Goal: Task Accomplishment & Management: Use online tool/utility

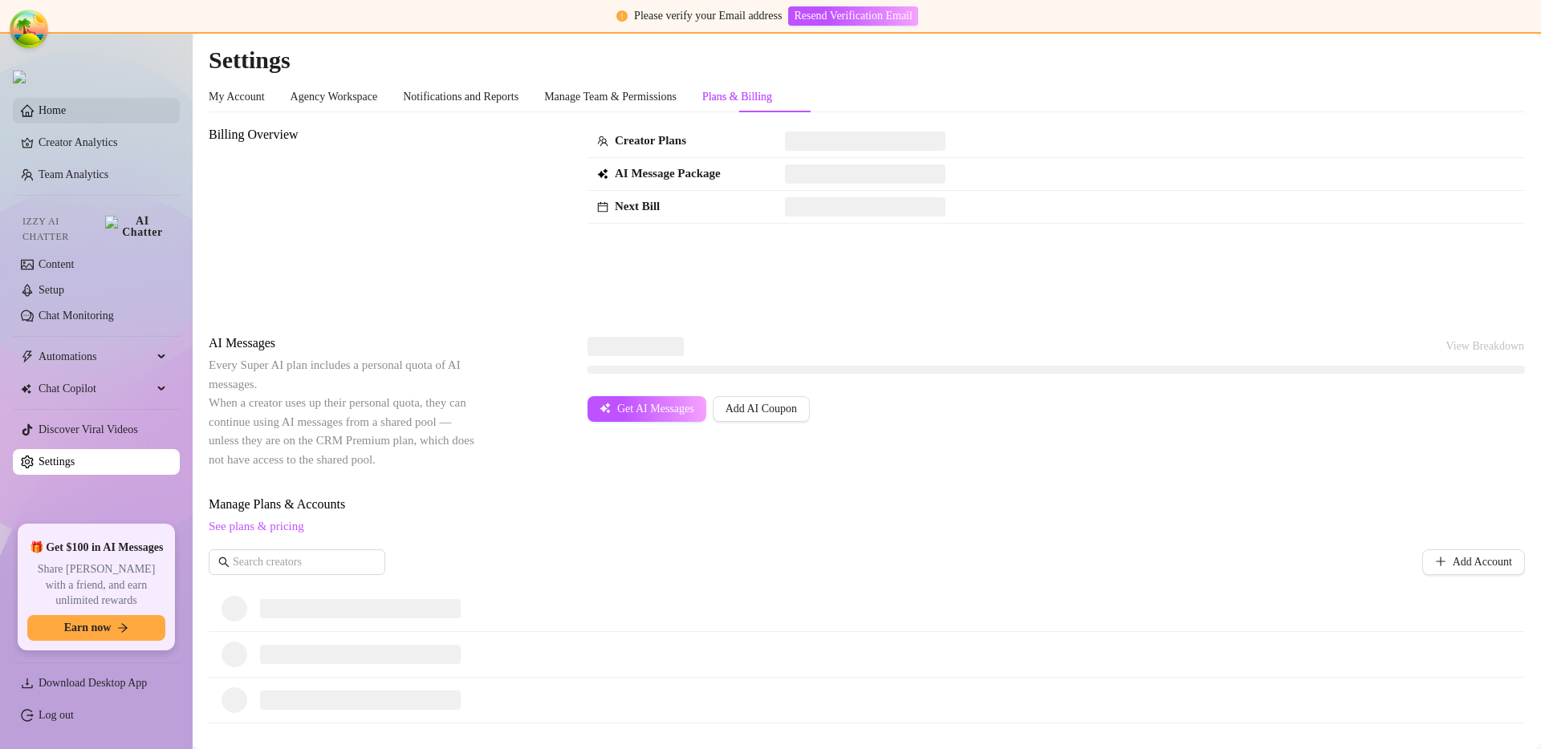
click at [66, 107] on link "Home" at bounding box center [52, 110] width 27 height 12
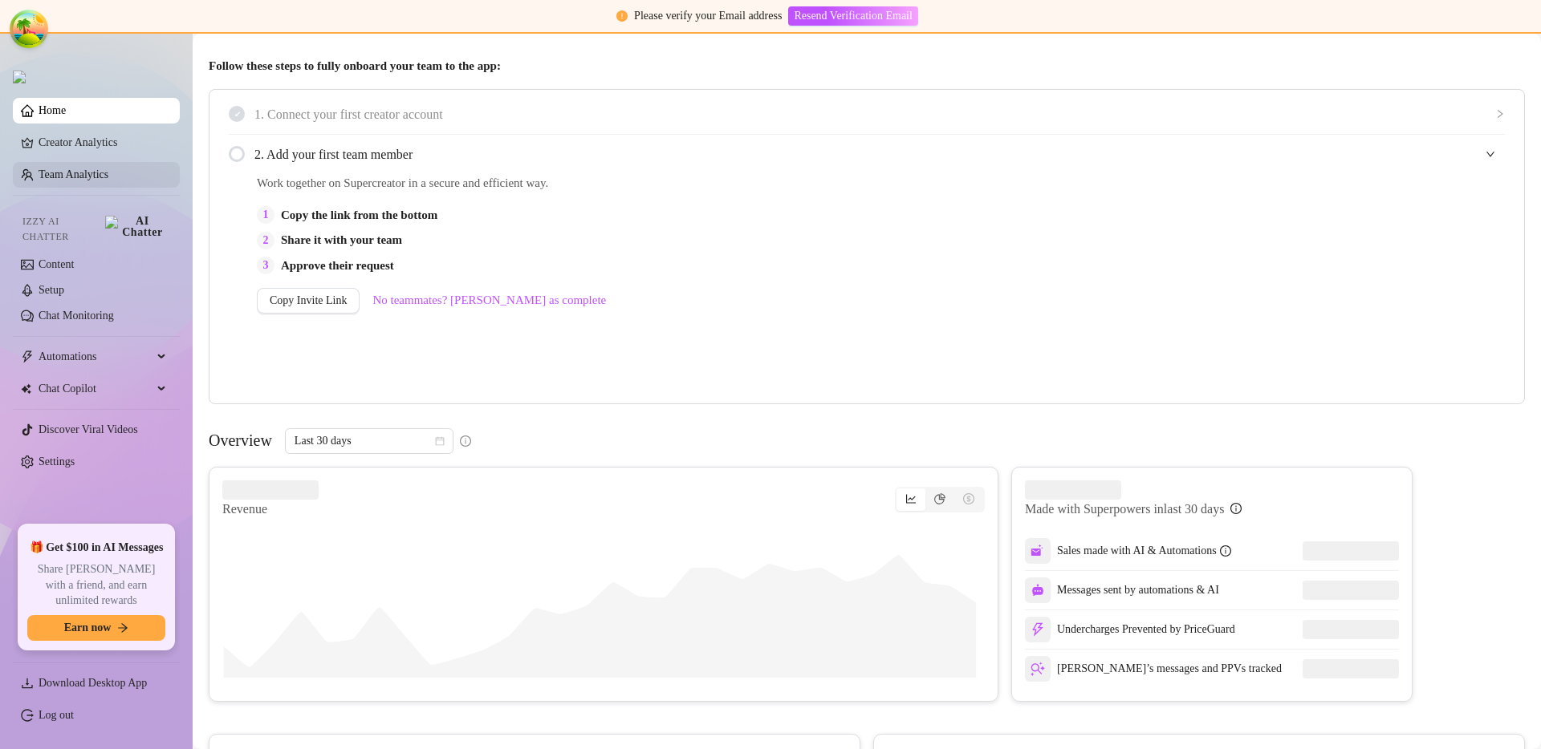
scroll to position [219, 0]
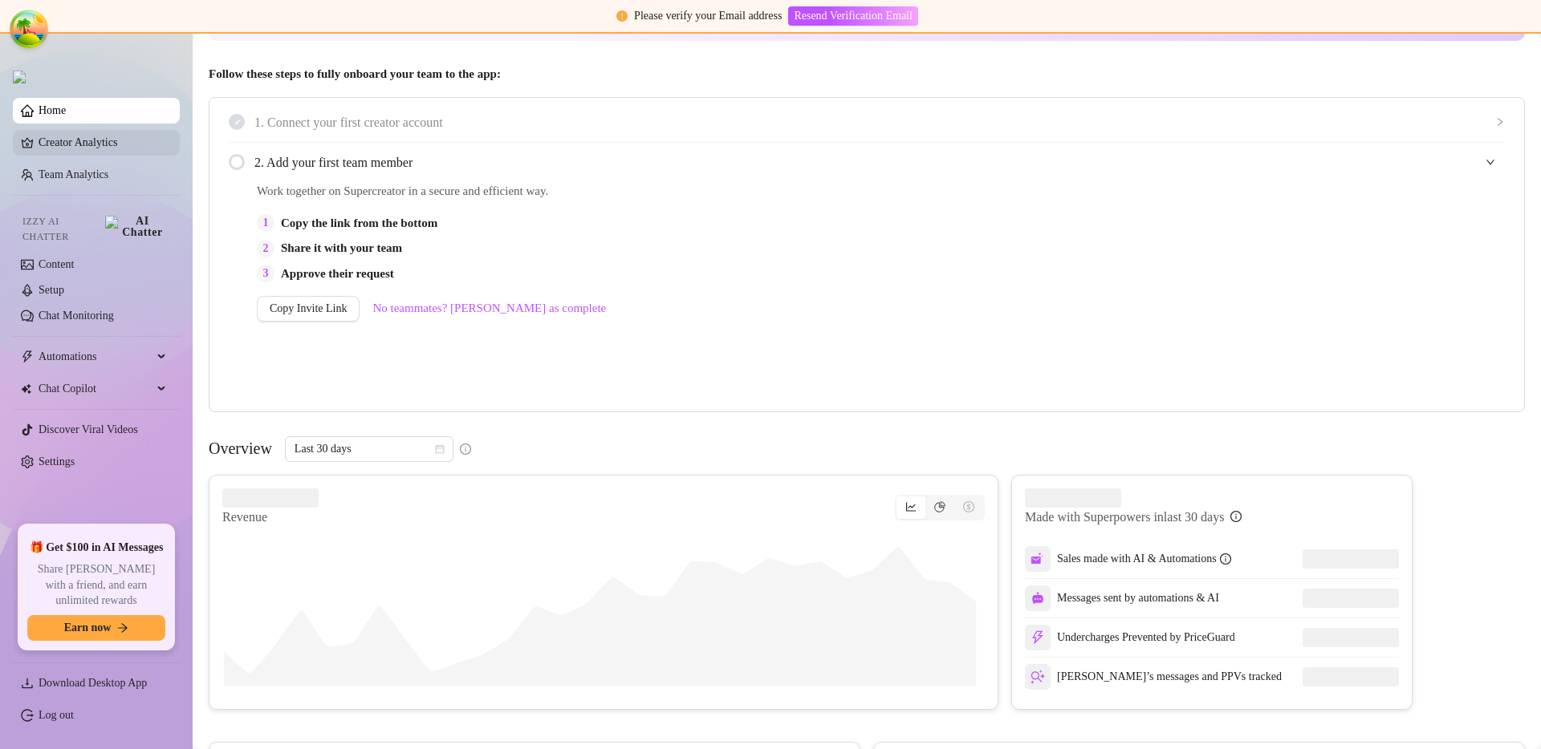
click at [114, 145] on link "Creator Analytics" at bounding box center [103, 143] width 128 height 26
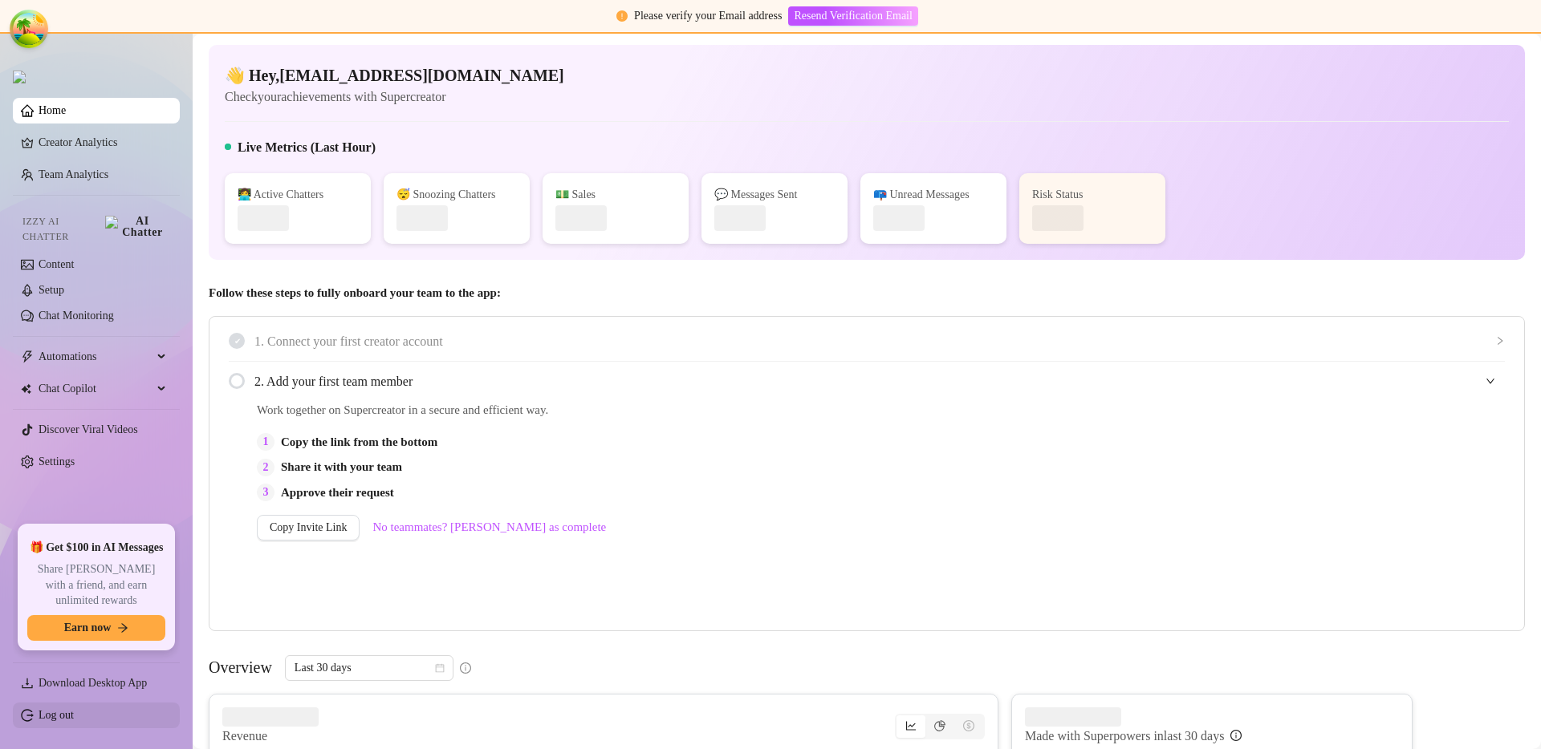
click at [69, 718] on link "Log out" at bounding box center [56, 715] width 35 height 12
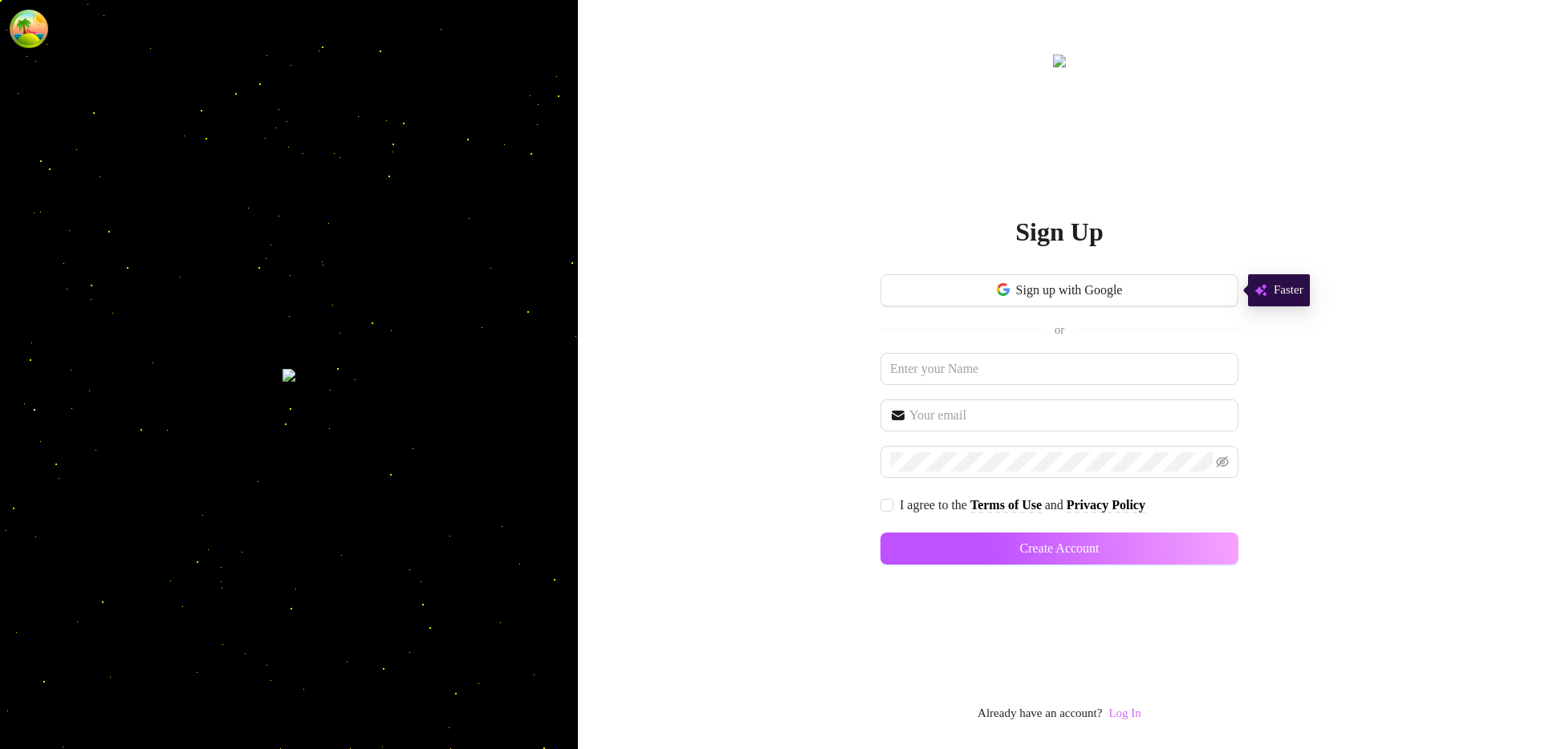
click at [1127, 709] on link "Log In" at bounding box center [1124, 713] width 32 height 13
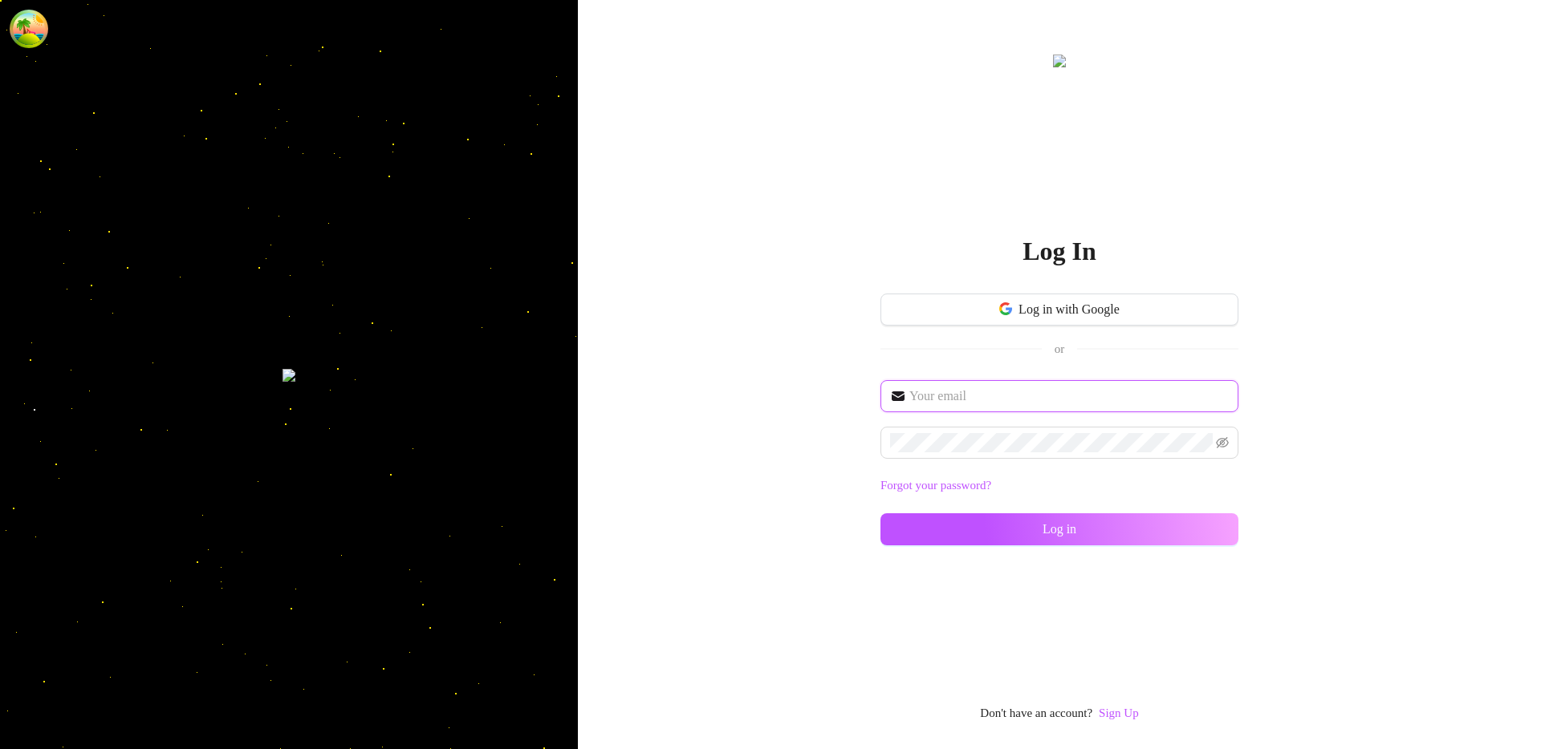
click at [938, 400] on input "text" at bounding box center [1068, 396] width 319 height 19
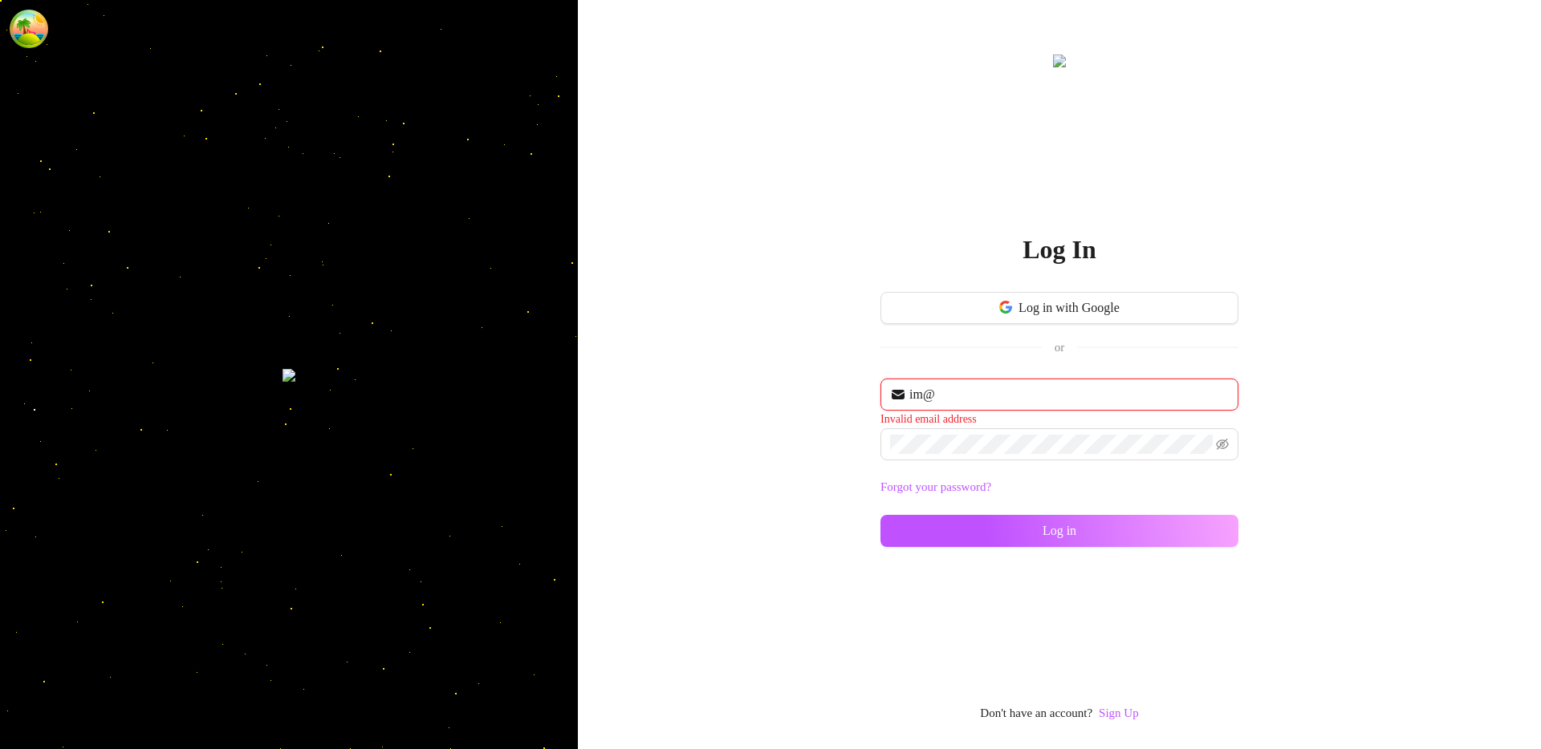
type input "im@supercreator.app"
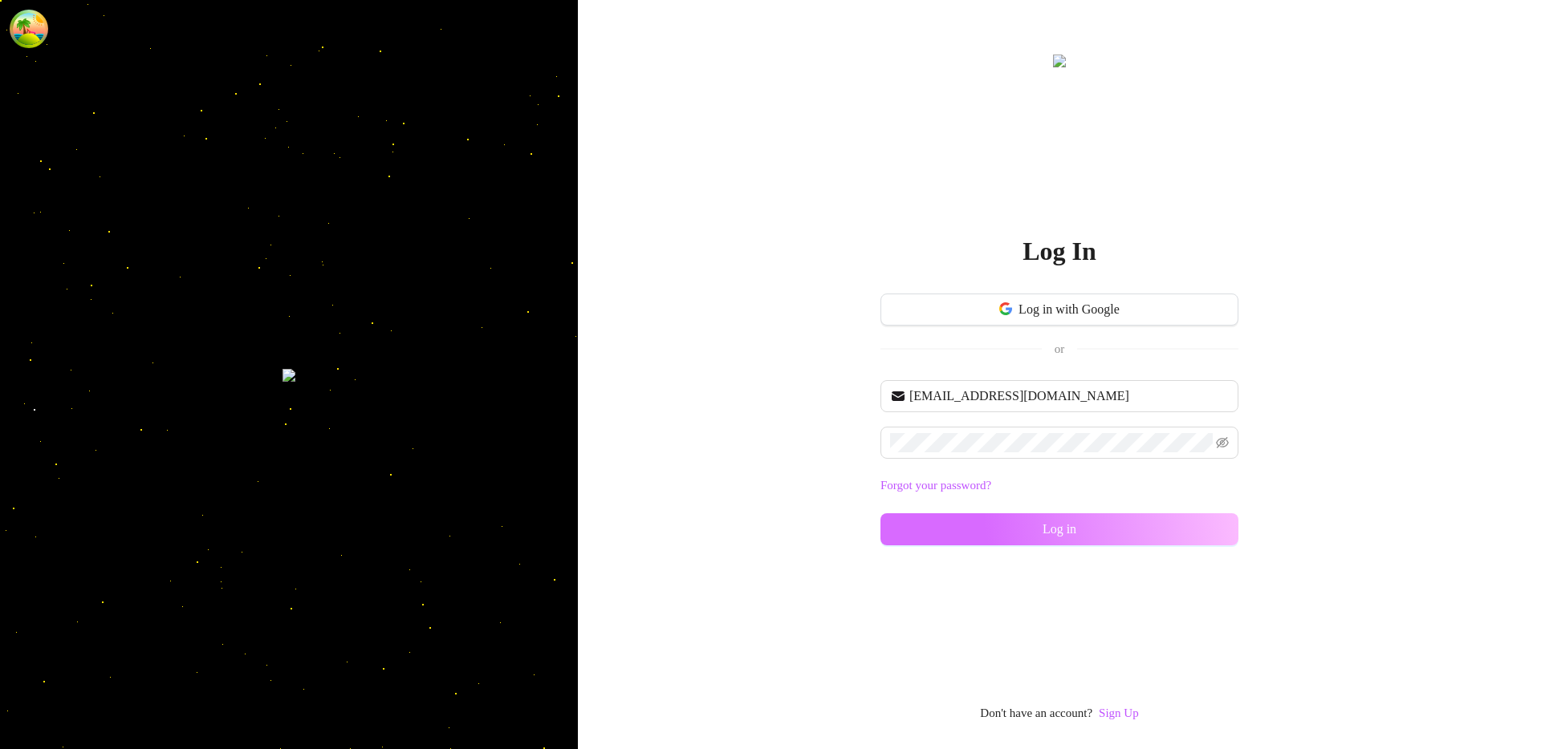
click at [970, 537] on button "Log in" at bounding box center [1059, 530] width 358 height 32
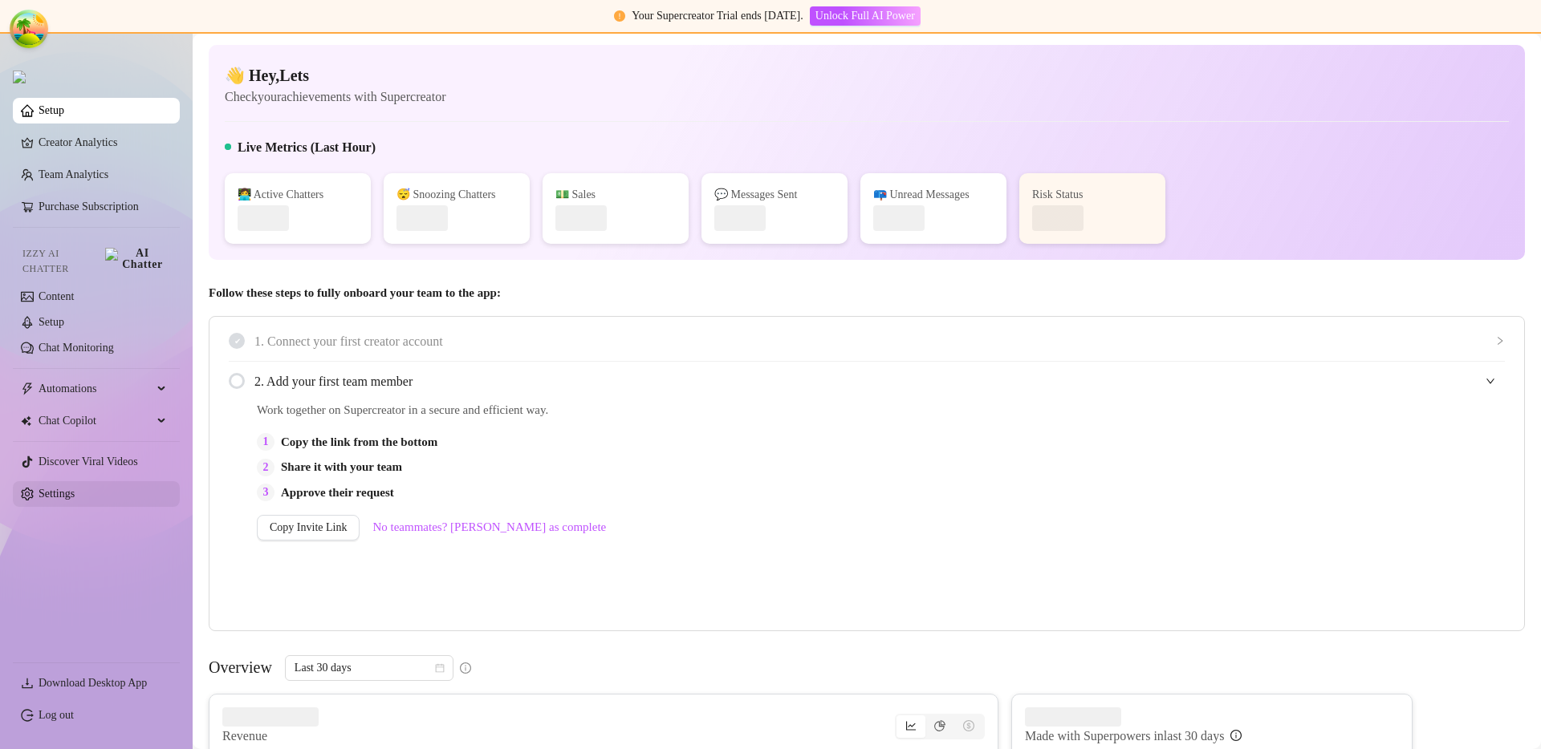
click at [49, 489] on link "Settings" at bounding box center [57, 494] width 36 height 12
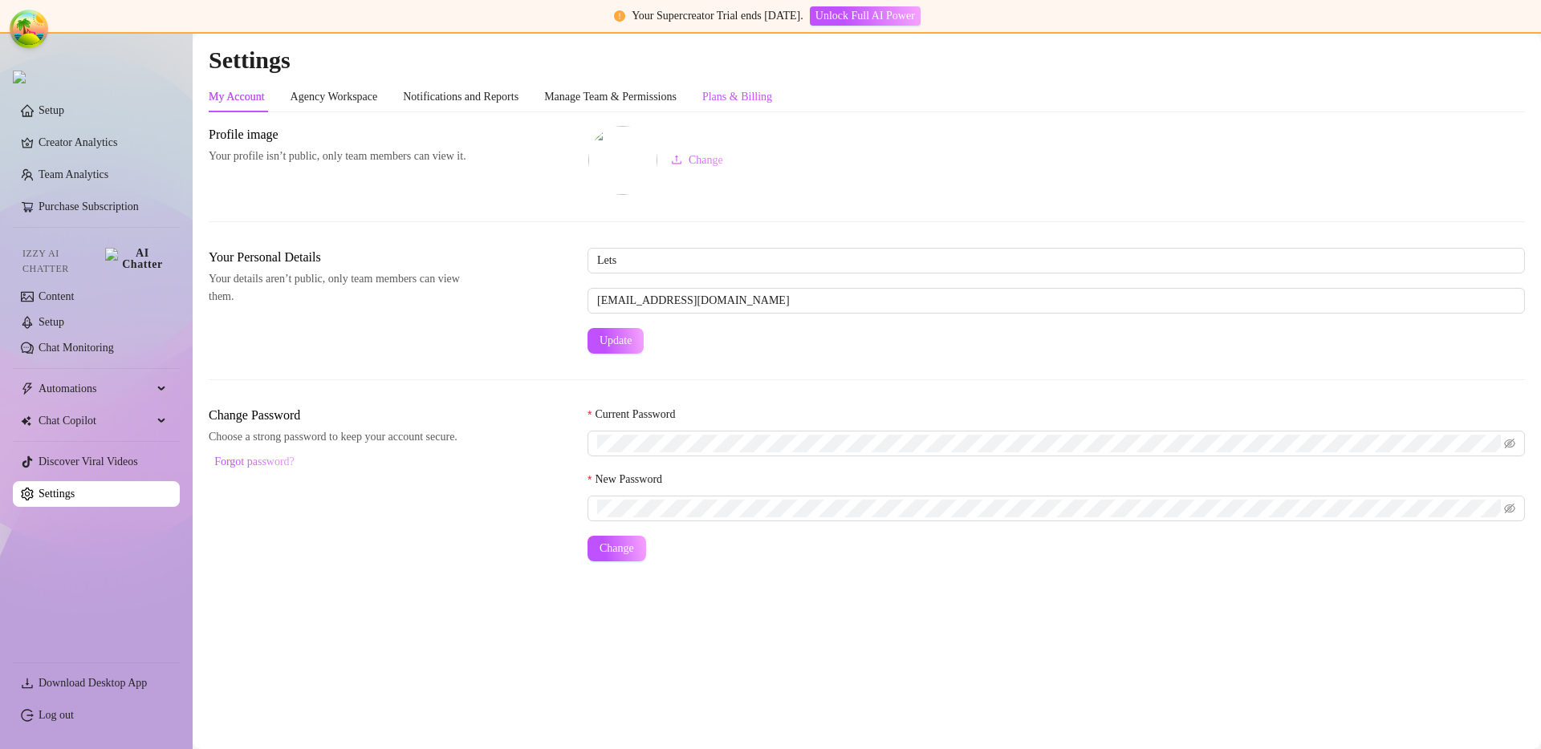
click at [772, 96] on div "Plans & Billing" at bounding box center [737, 97] width 70 height 18
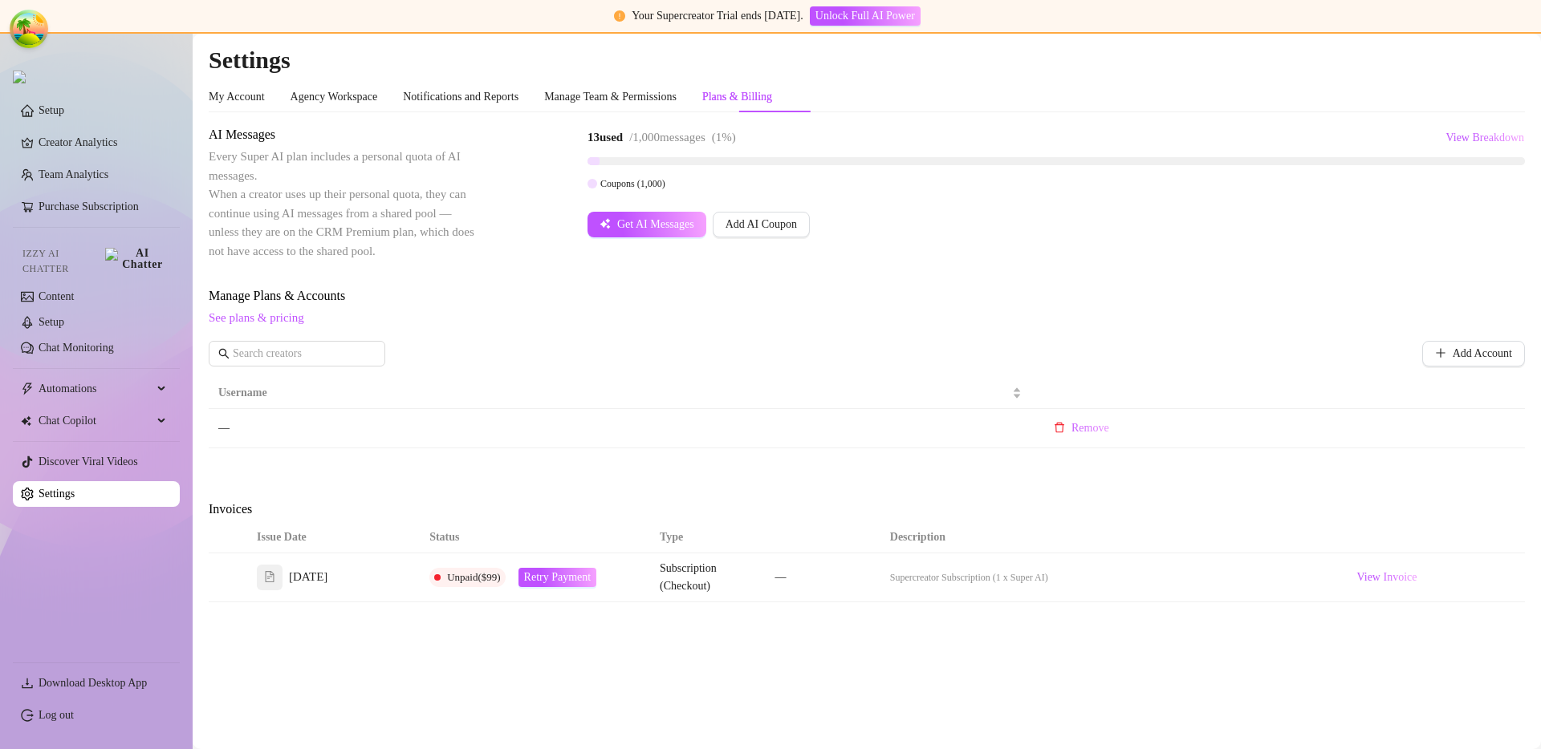
click at [654, 225] on span "Get AI Messages" at bounding box center [655, 224] width 77 height 13
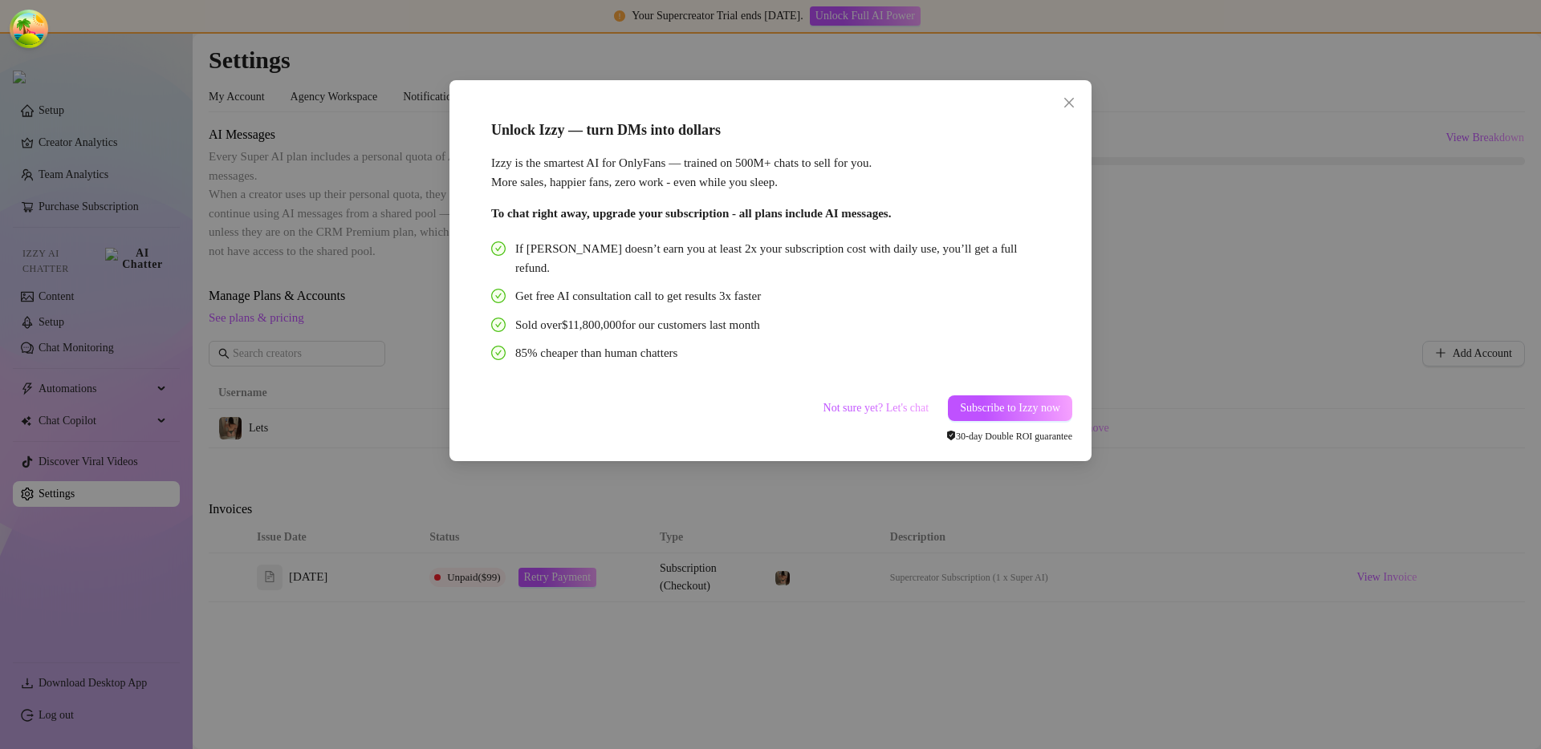
click at [1148, 211] on div "Unlock Izzy — turn DMs into dollars Izzy is the smartest AI for OnlyFans — trai…" at bounding box center [770, 374] width 1541 height 749
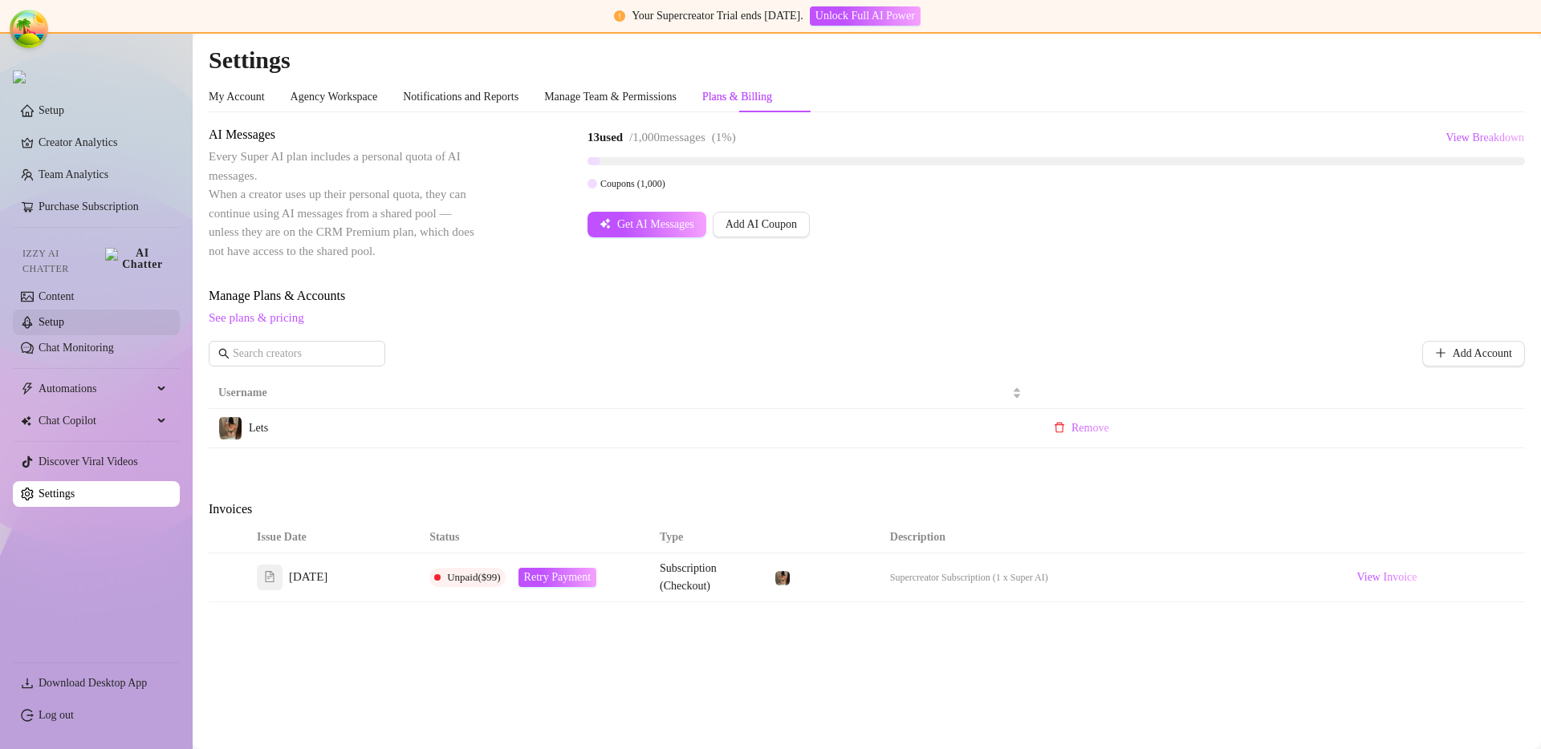
click at [64, 316] on link "Setup" at bounding box center [52, 322] width 26 height 12
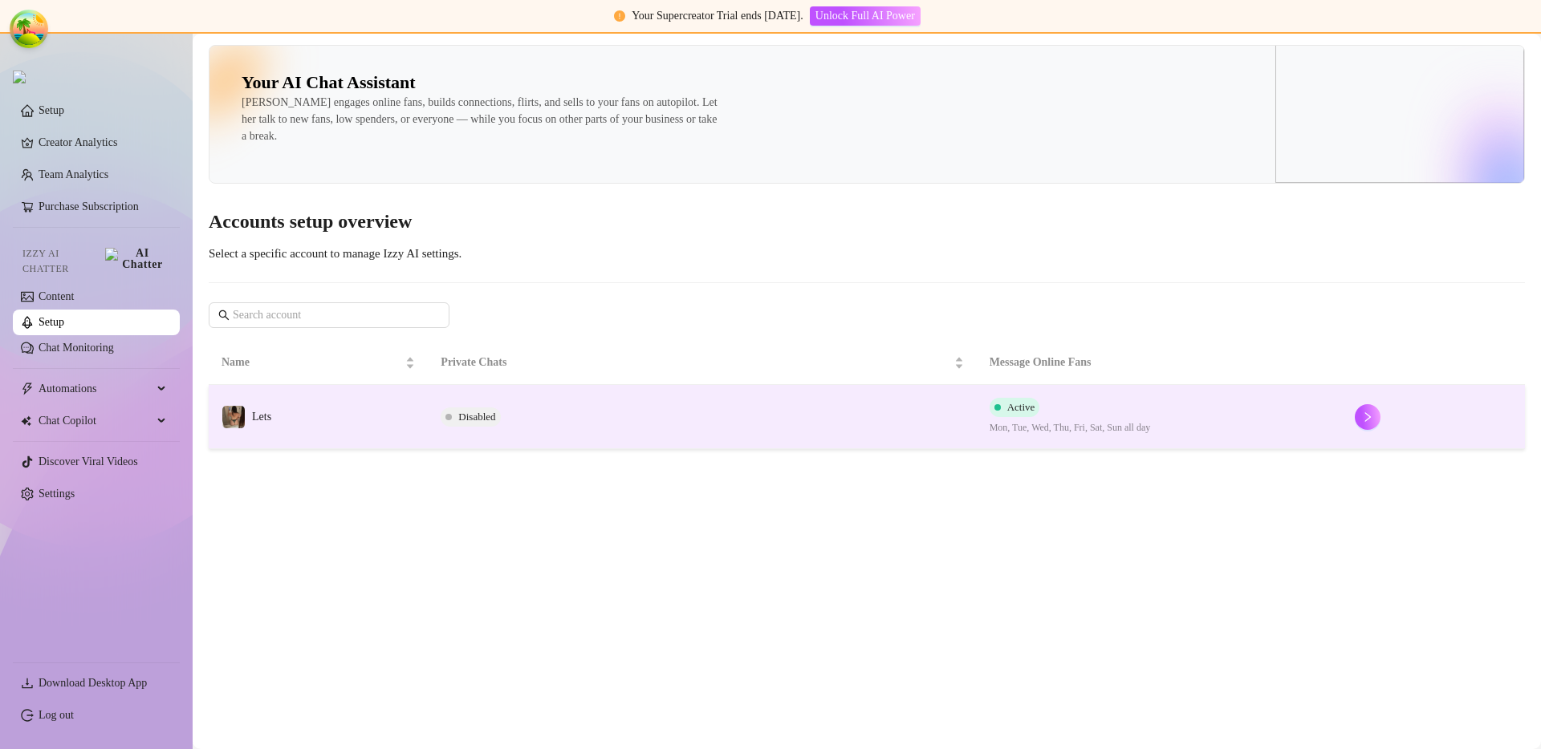
click at [320, 408] on td "Lets" at bounding box center [318, 417] width 219 height 64
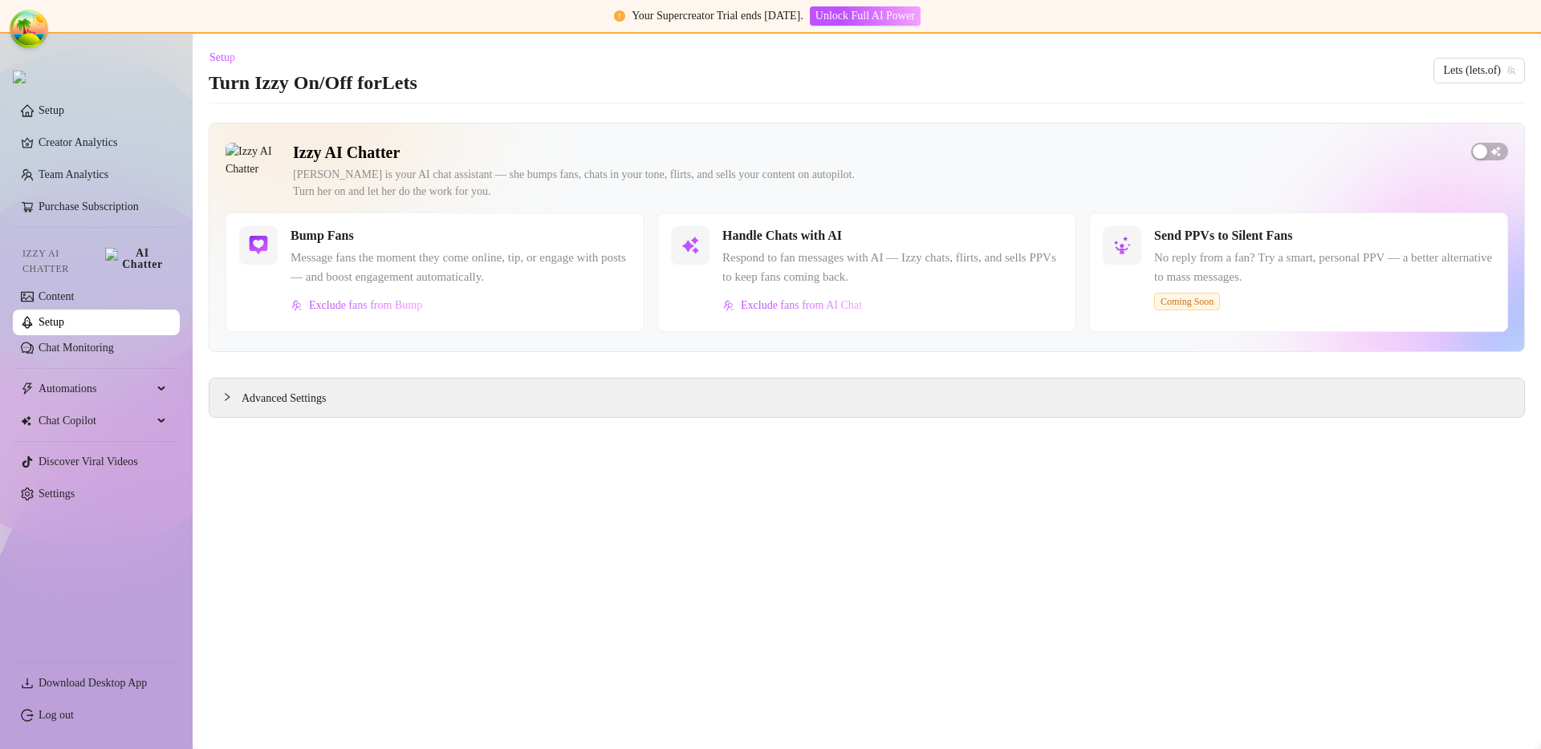
click at [876, 542] on main "Setup Turn Izzy On/Off for Lets Lets (lets.of) Izzy AI Chatter [PERSON_NAME] is…" at bounding box center [867, 392] width 1348 height 716
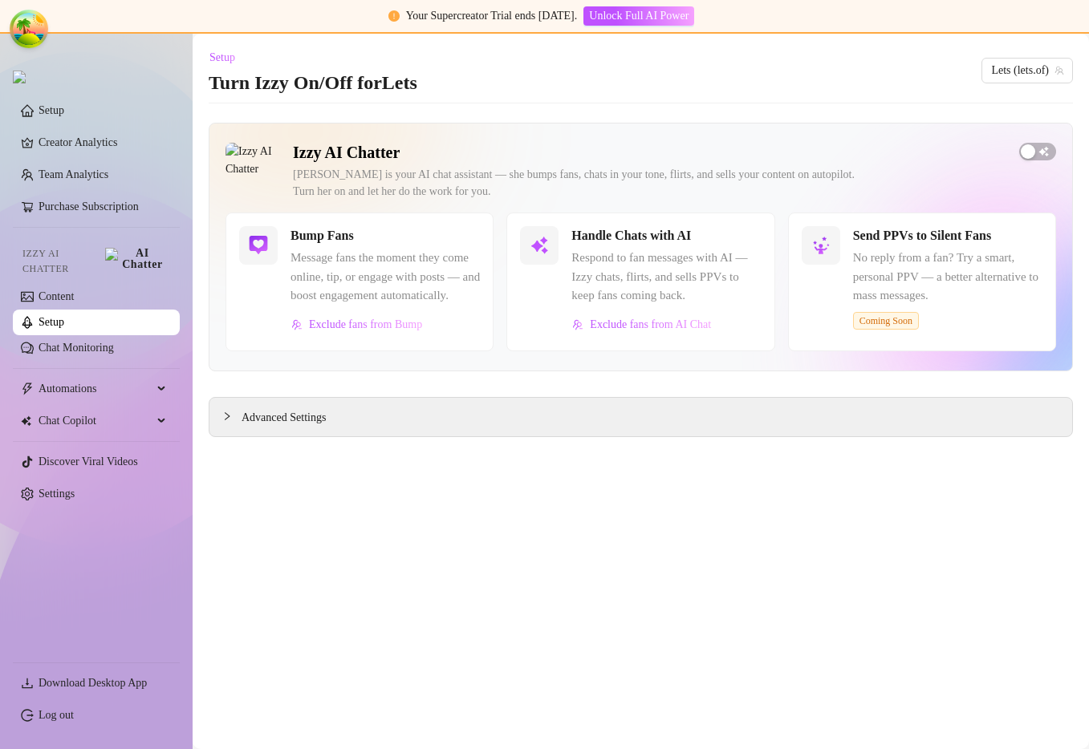
click at [843, 555] on main "Setup Turn Izzy On/Off for Lets Lets (lets.of) Izzy AI Chatter [PERSON_NAME] is…" at bounding box center [641, 392] width 896 height 716
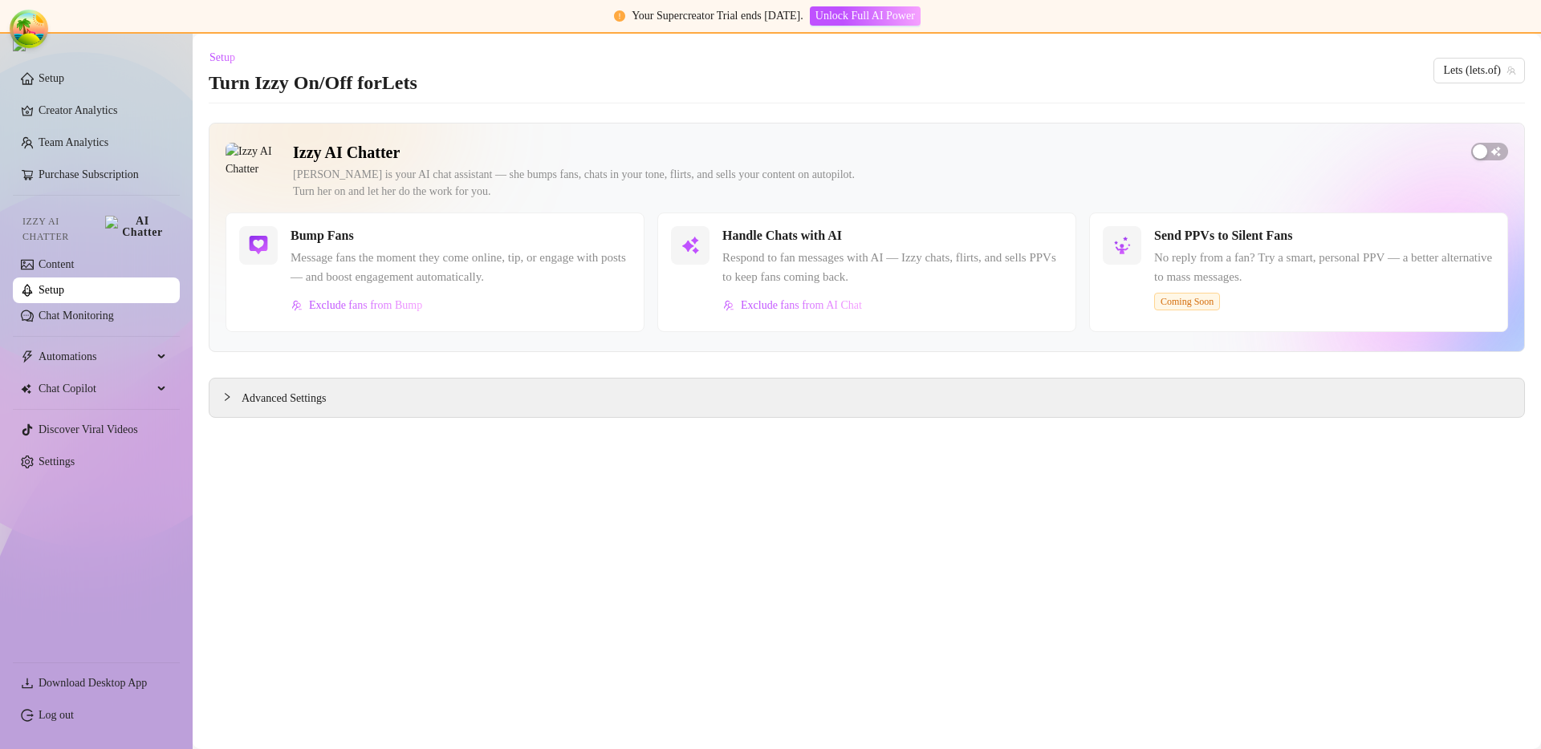
click at [915, 520] on main "Setup Turn Izzy On/Off for Lets Lets (lets.of) Izzy AI Chatter [PERSON_NAME] is…" at bounding box center [867, 392] width 1348 height 716
click at [1088, 154] on span "button" at bounding box center [1489, 152] width 37 height 18
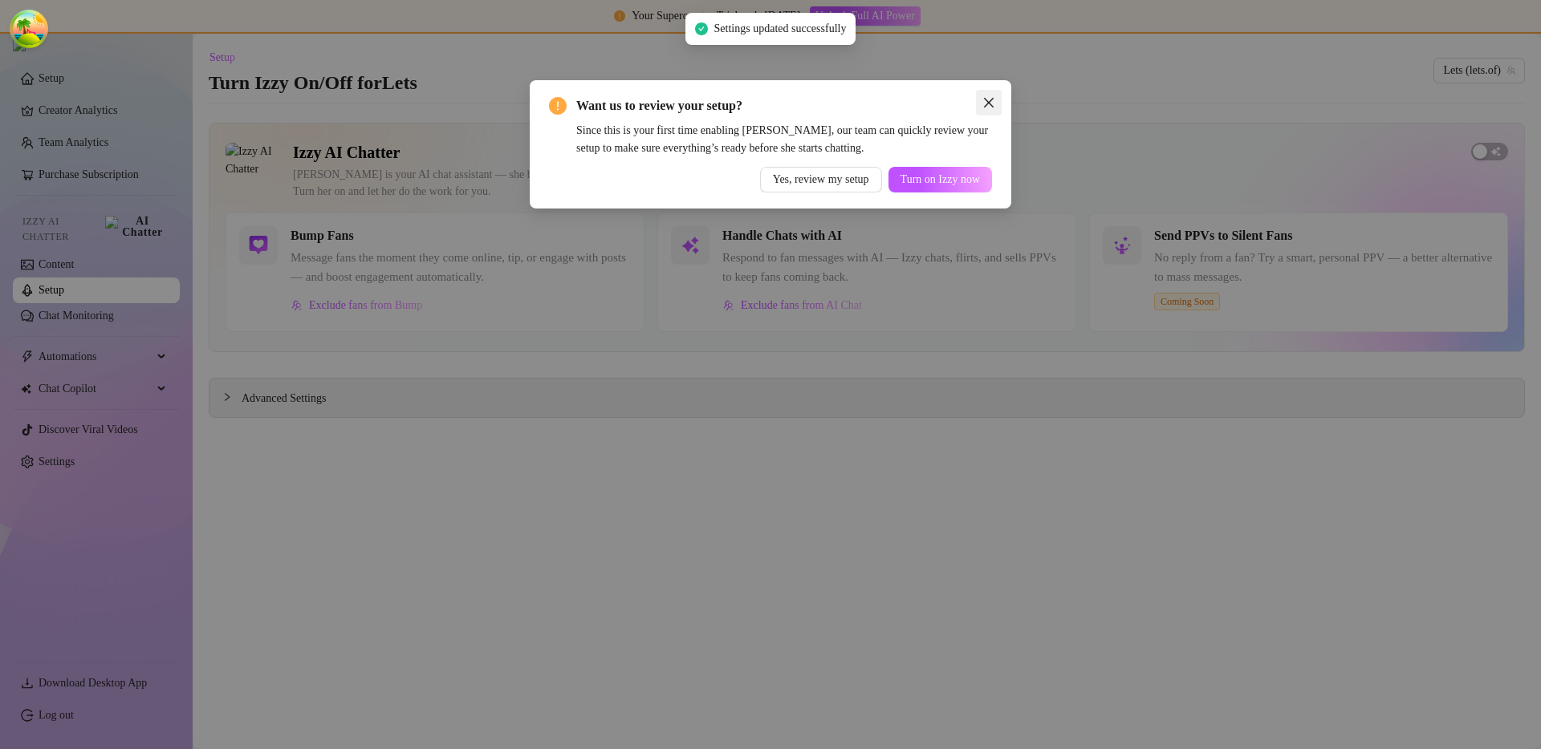
click at [991, 108] on icon "close" at bounding box center [988, 102] width 13 height 13
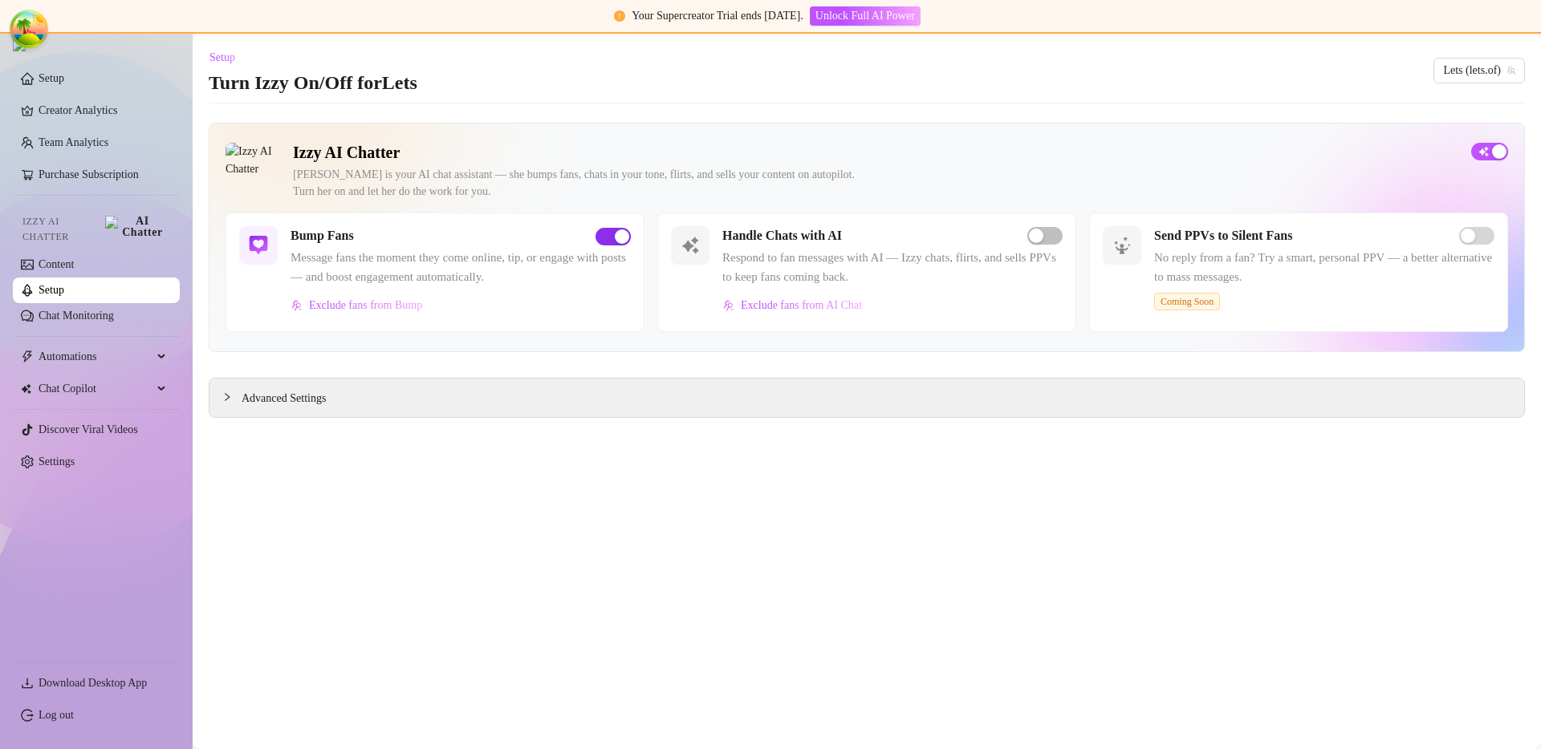
click at [622, 238] on div "button" at bounding box center [622, 236] width 14 height 14
click at [755, 474] on main "Setup Turn Izzy On/Off for Lets Lets (lets.of) Izzy AI Chatter Izzy is your AI …" at bounding box center [867, 392] width 1348 height 716
click at [826, 494] on main "Setup Turn Izzy On/Off for Lets Lets (lets.of) Izzy AI Chatter Izzy is your AI …" at bounding box center [867, 392] width 1348 height 716
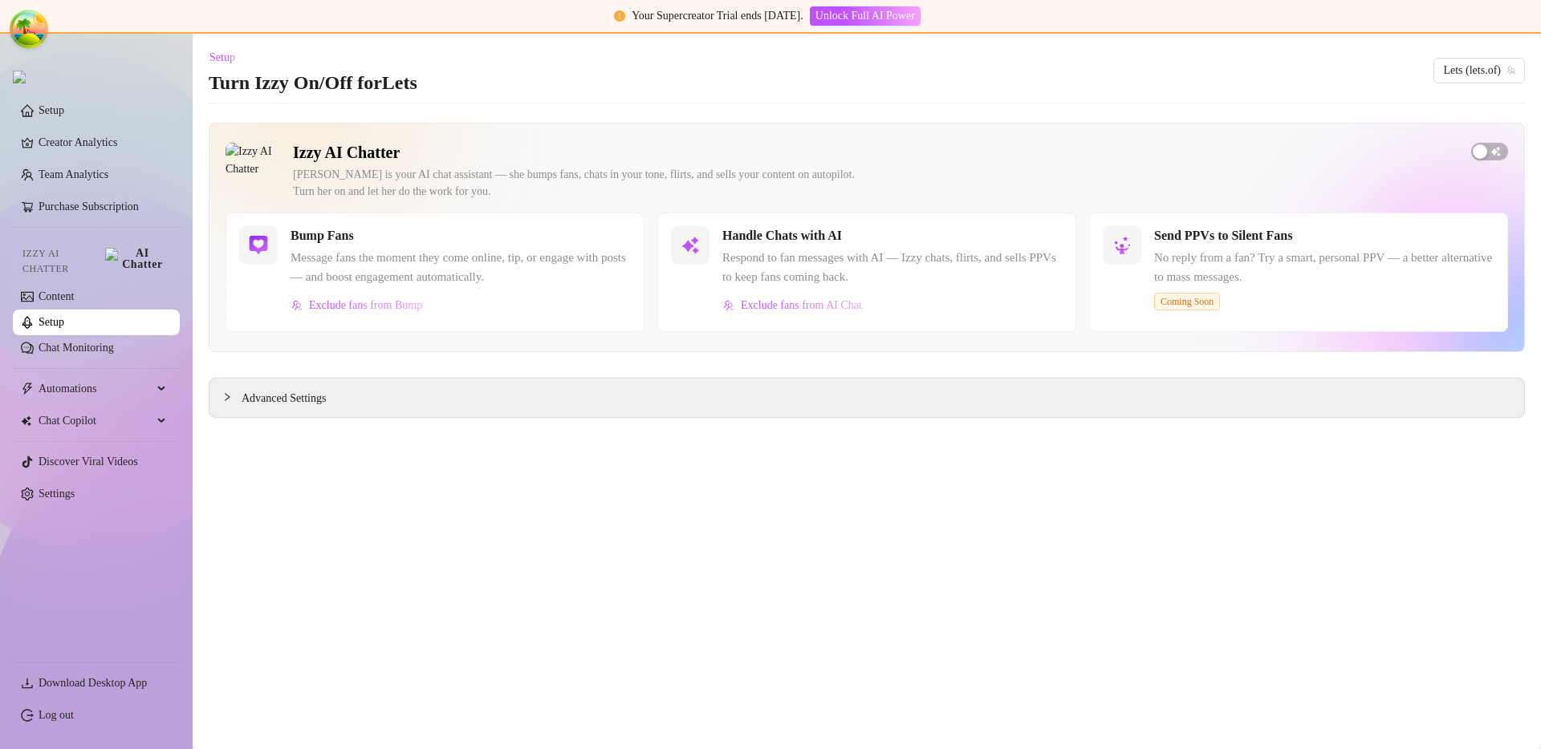
click at [766, 489] on main "Setup Turn Izzy On/Off for Lets Lets (lets.of) Izzy AI Chatter [PERSON_NAME] is…" at bounding box center [867, 392] width 1348 height 716
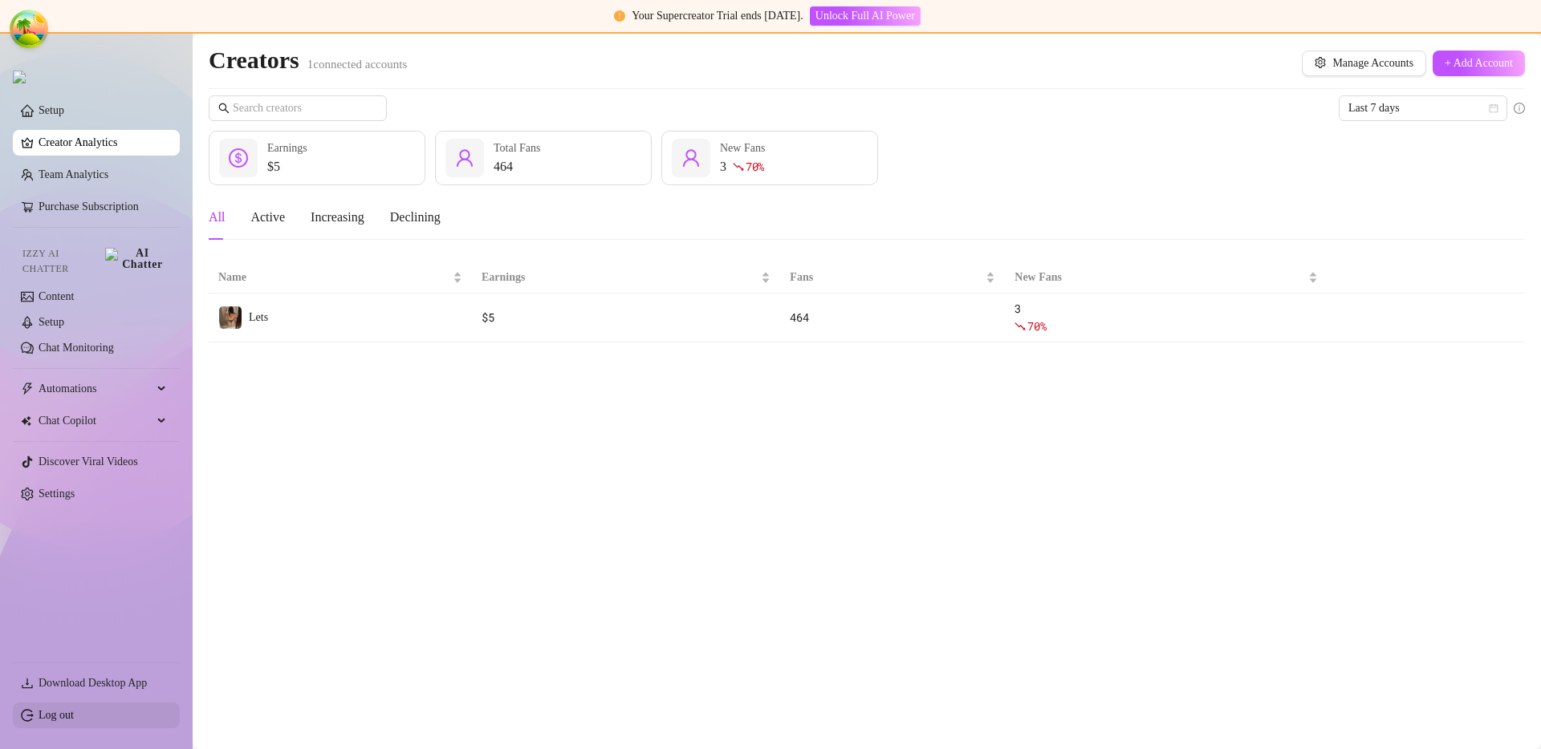
click at [39, 714] on link "Log out" at bounding box center [56, 715] width 35 height 12
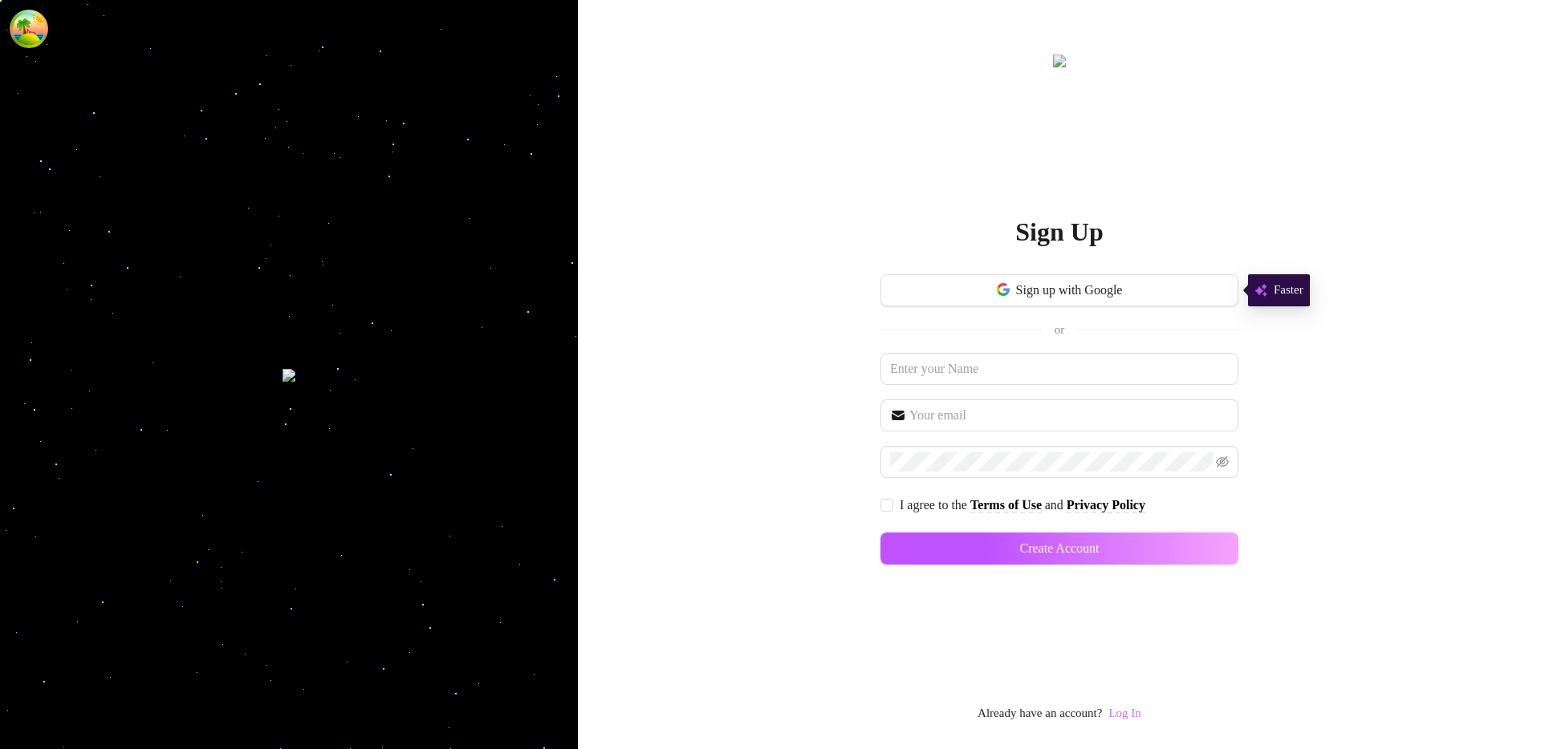
click at [1135, 715] on link "Log In" at bounding box center [1124, 713] width 32 height 13
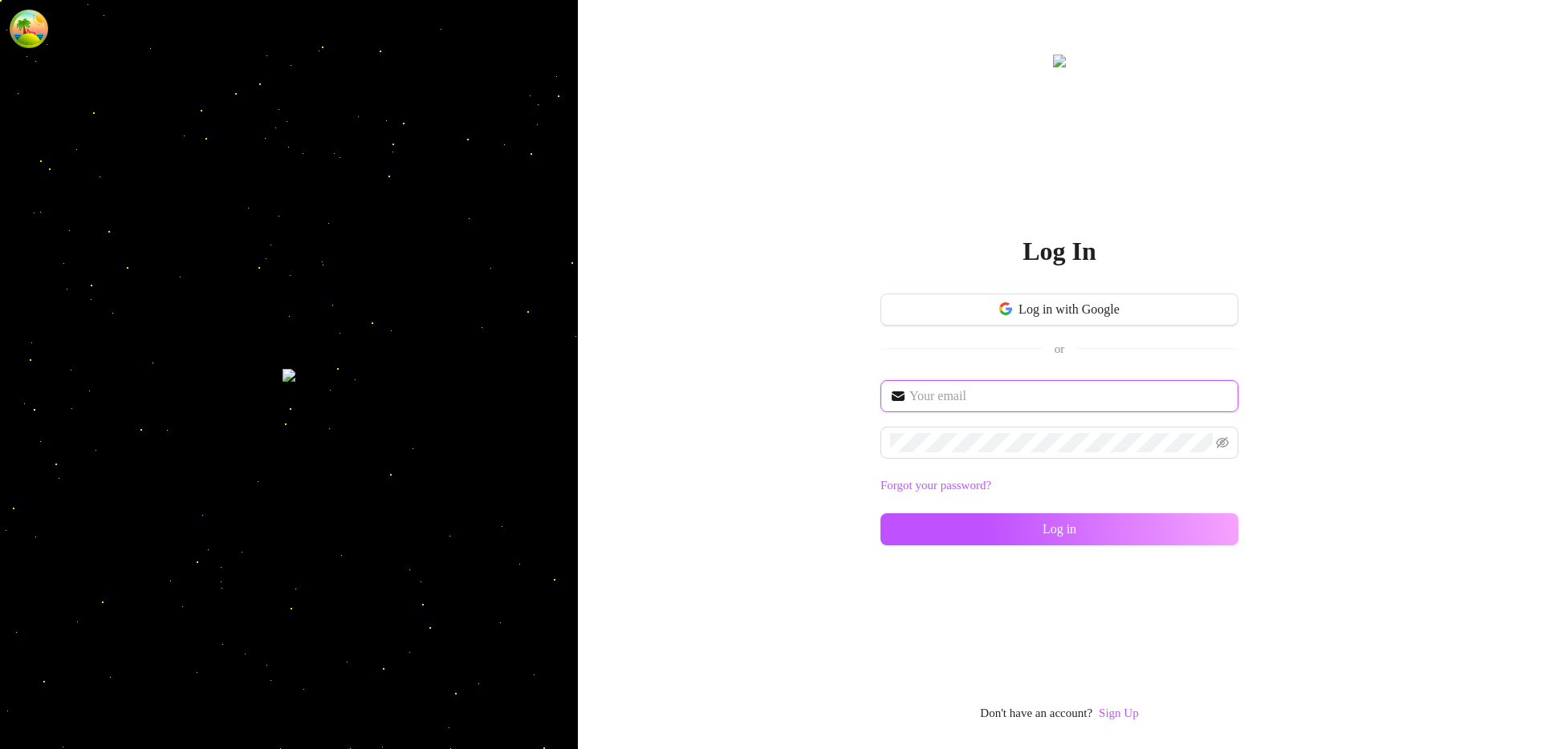
click at [997, 392] on input "text" at bounding box center [1068, 396] width 319 height 19
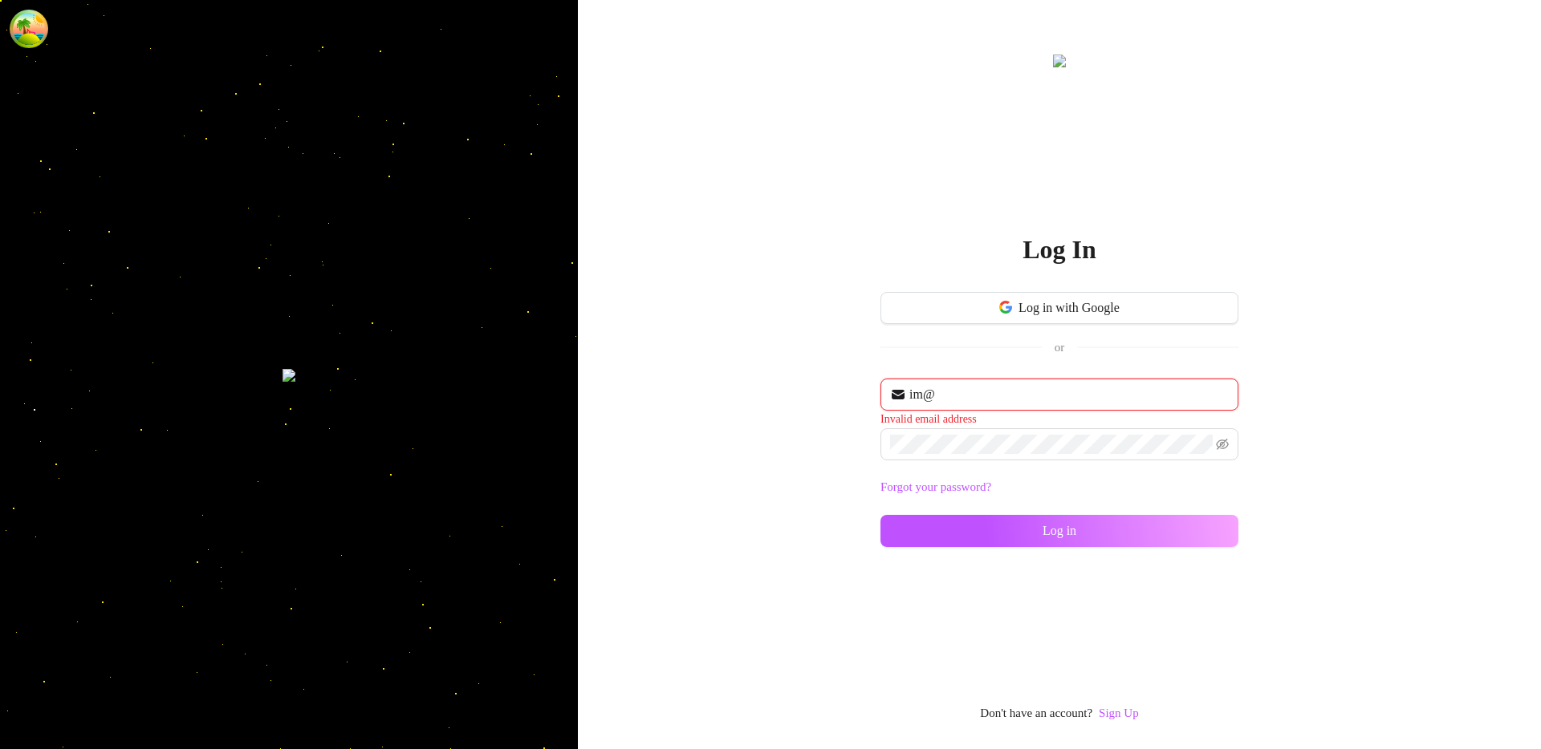
type input "[EMAIL_ADDRESS][DOMAIN_NAME]"
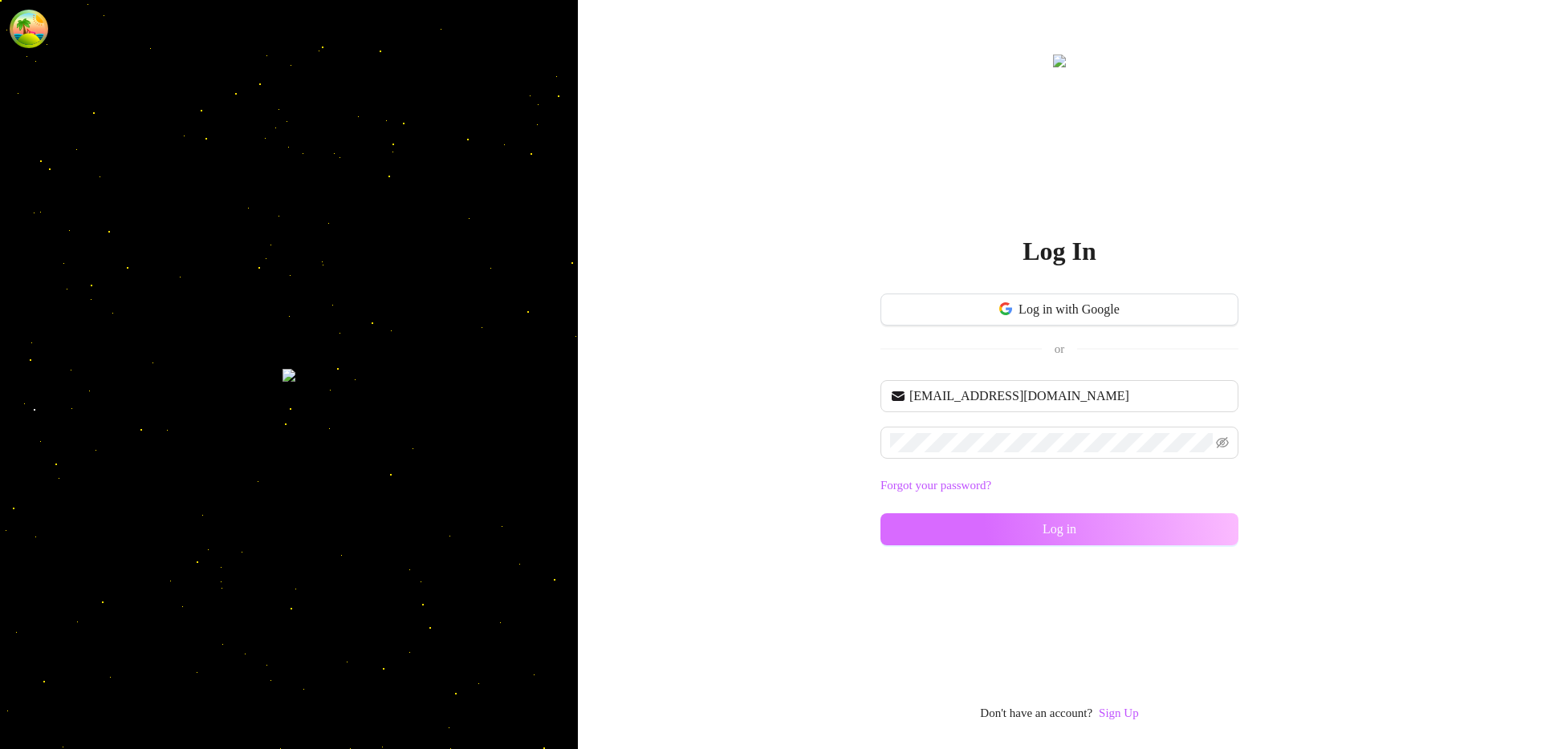
click at [937, 540] on button "Log in" at bounding box center [1059, 530] width 358 height 32
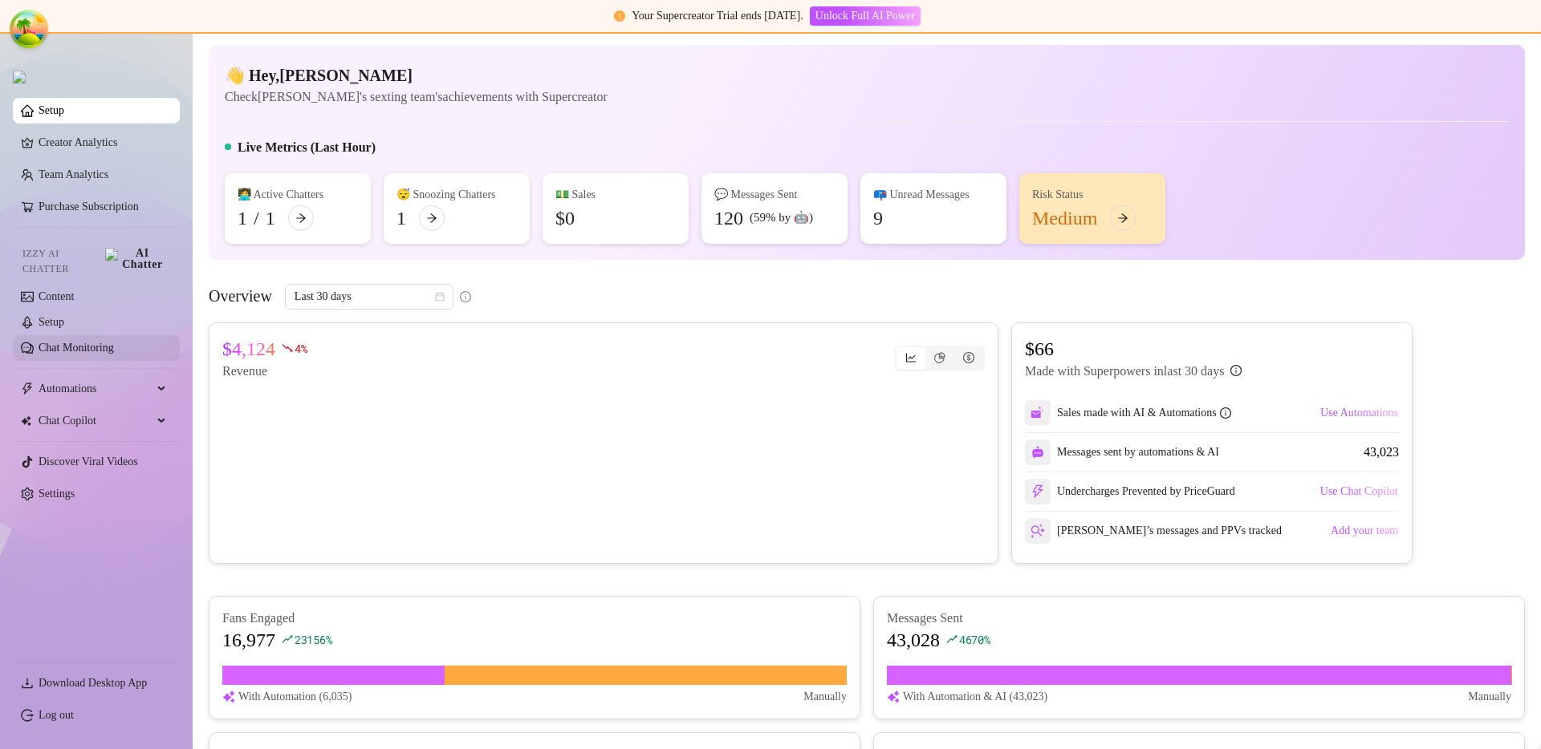
click at [71, 342] on link "Chat Monitoring" at bounding box center [76, 348] width 75 height 12
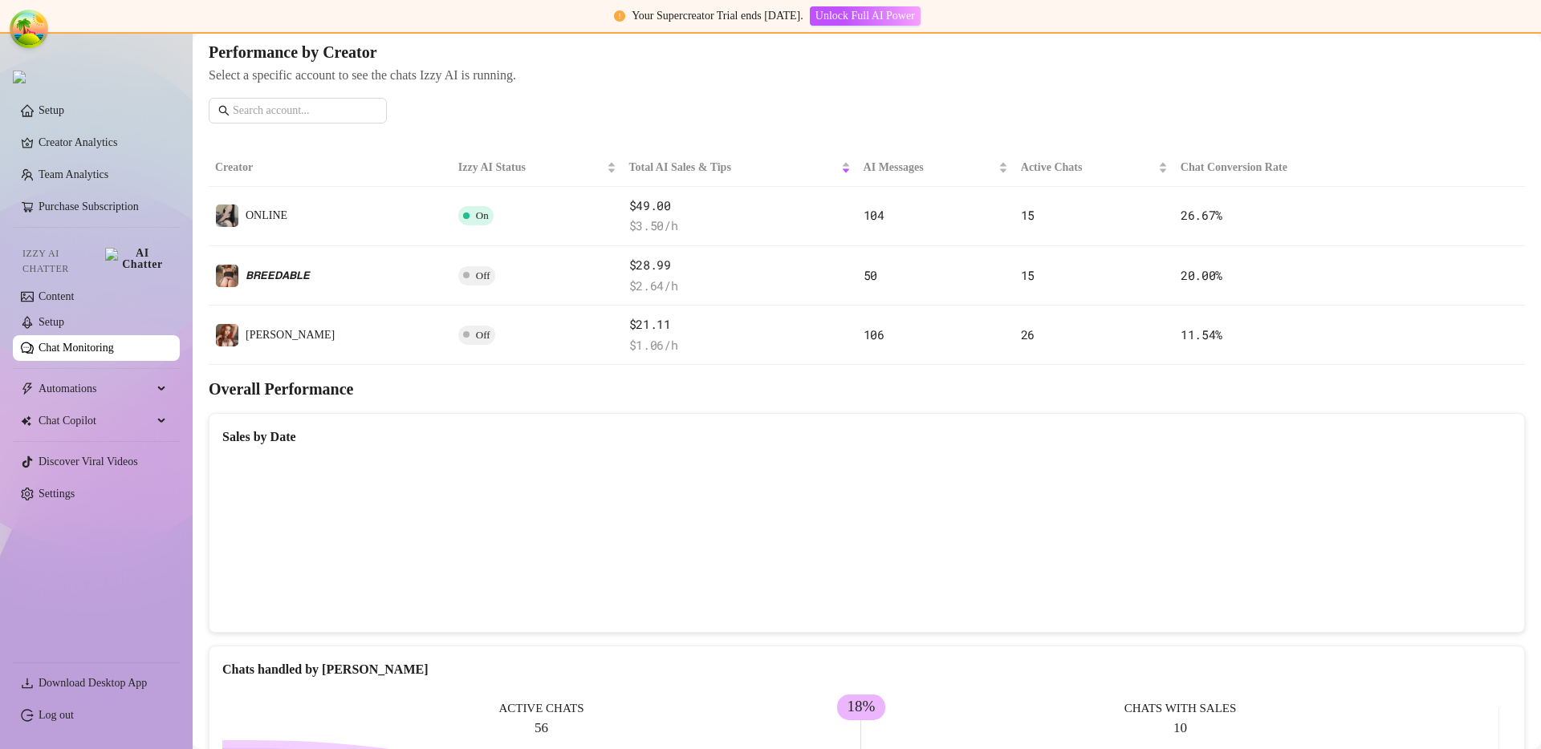
scroll to position [205, 0]
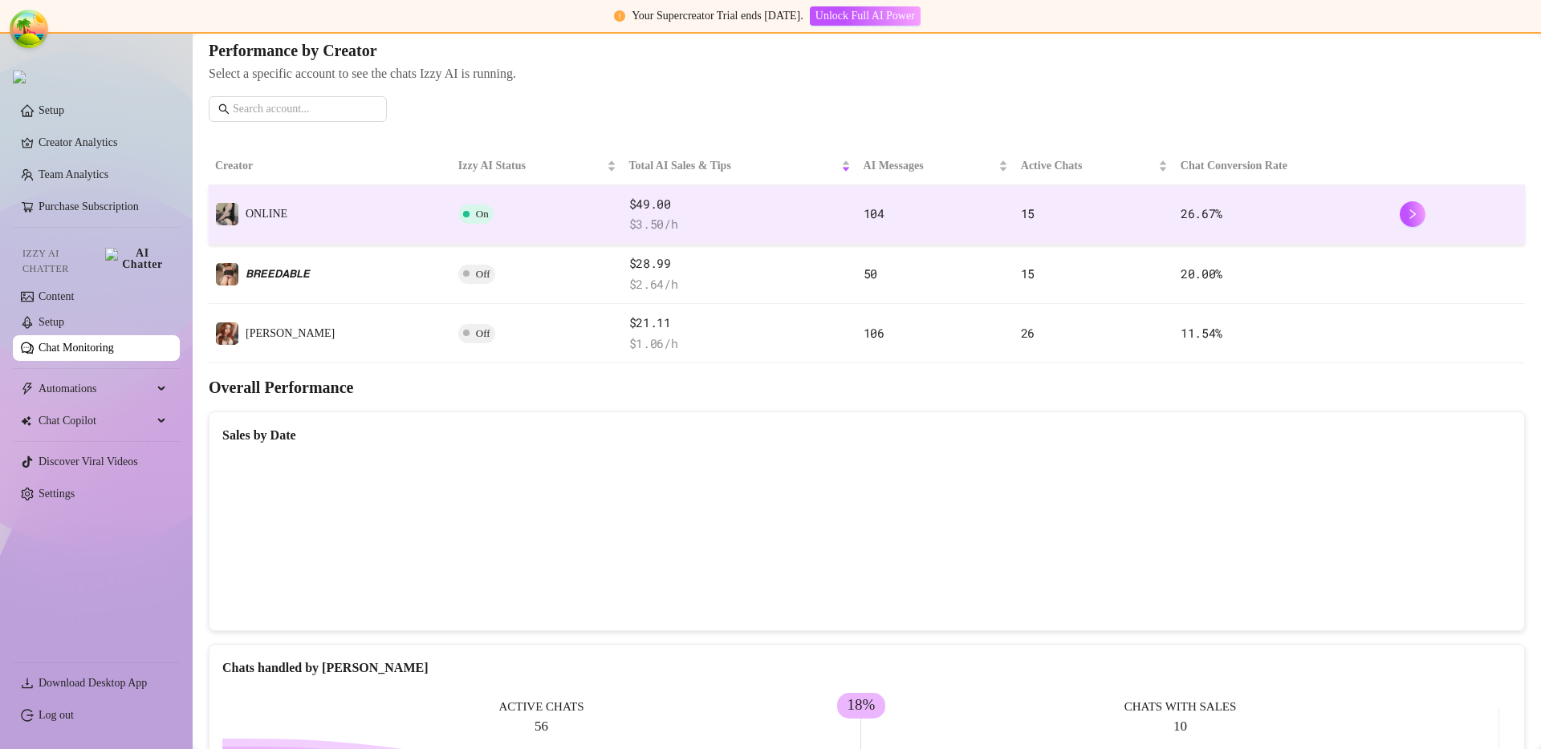
click at [322, 211] on td "ONLINE" at bounding box center [330, 214] width 243 height 59
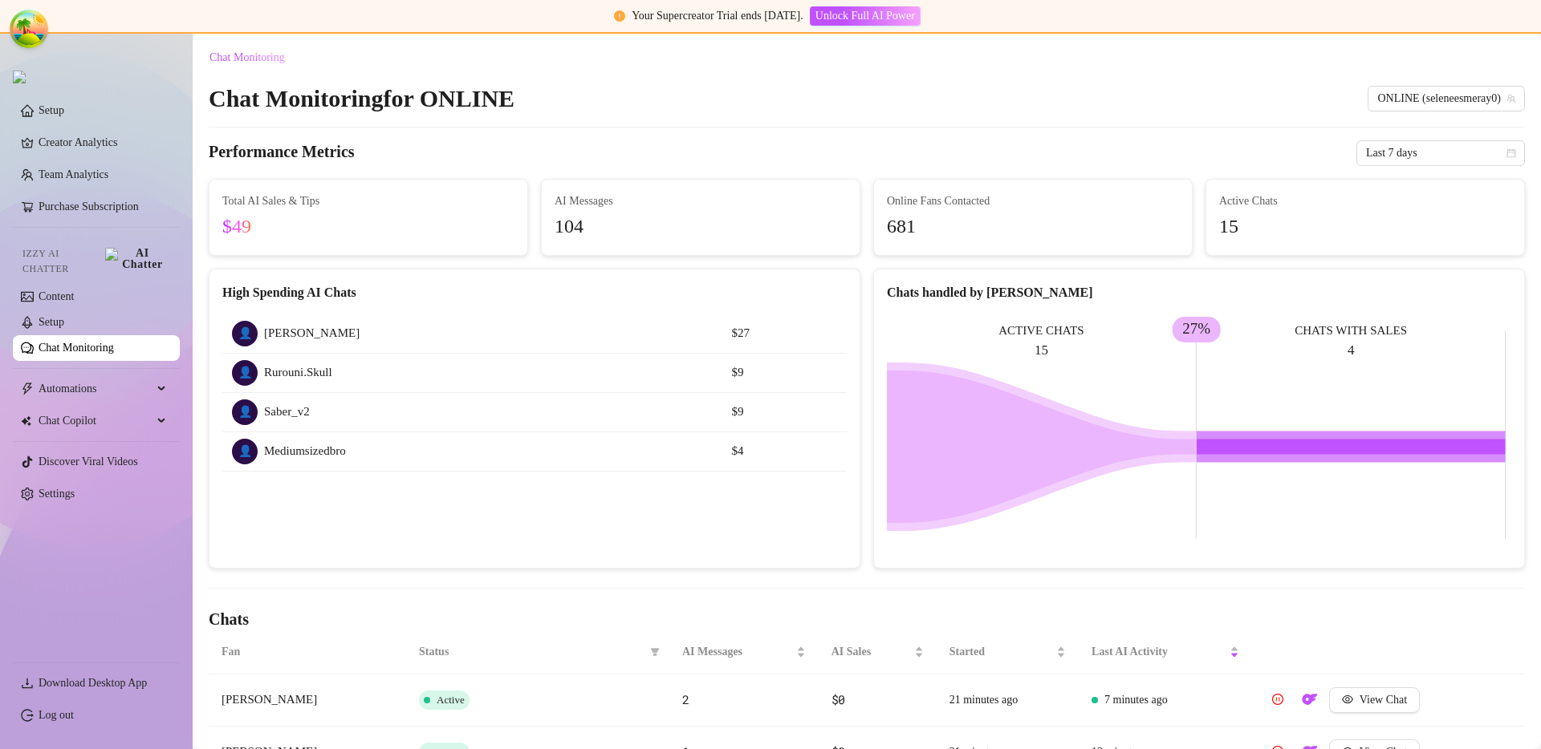
scroll to position [453, 0]
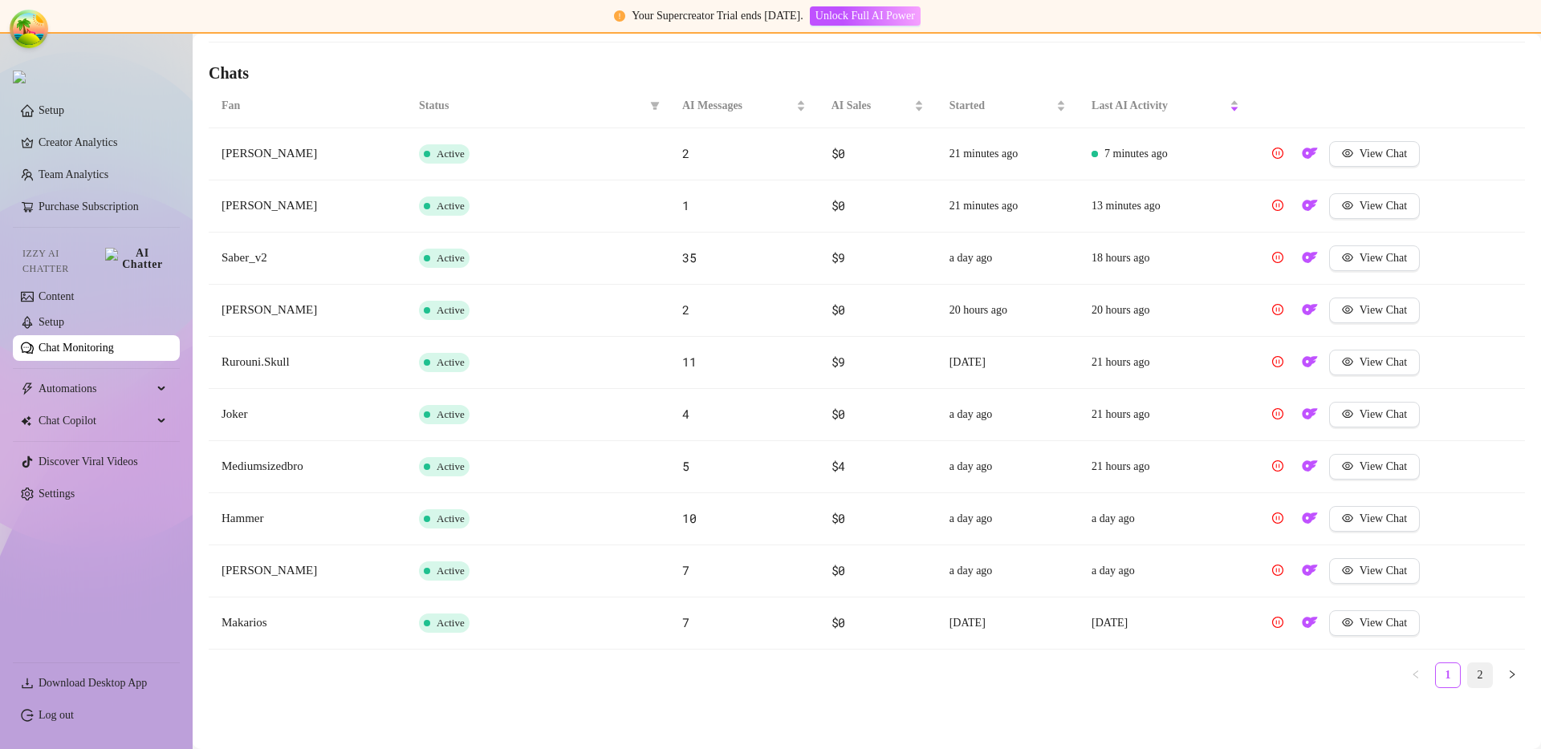
click at [1480, 673] on li "2" at bounding box center [1480, 676] width 26 height 26
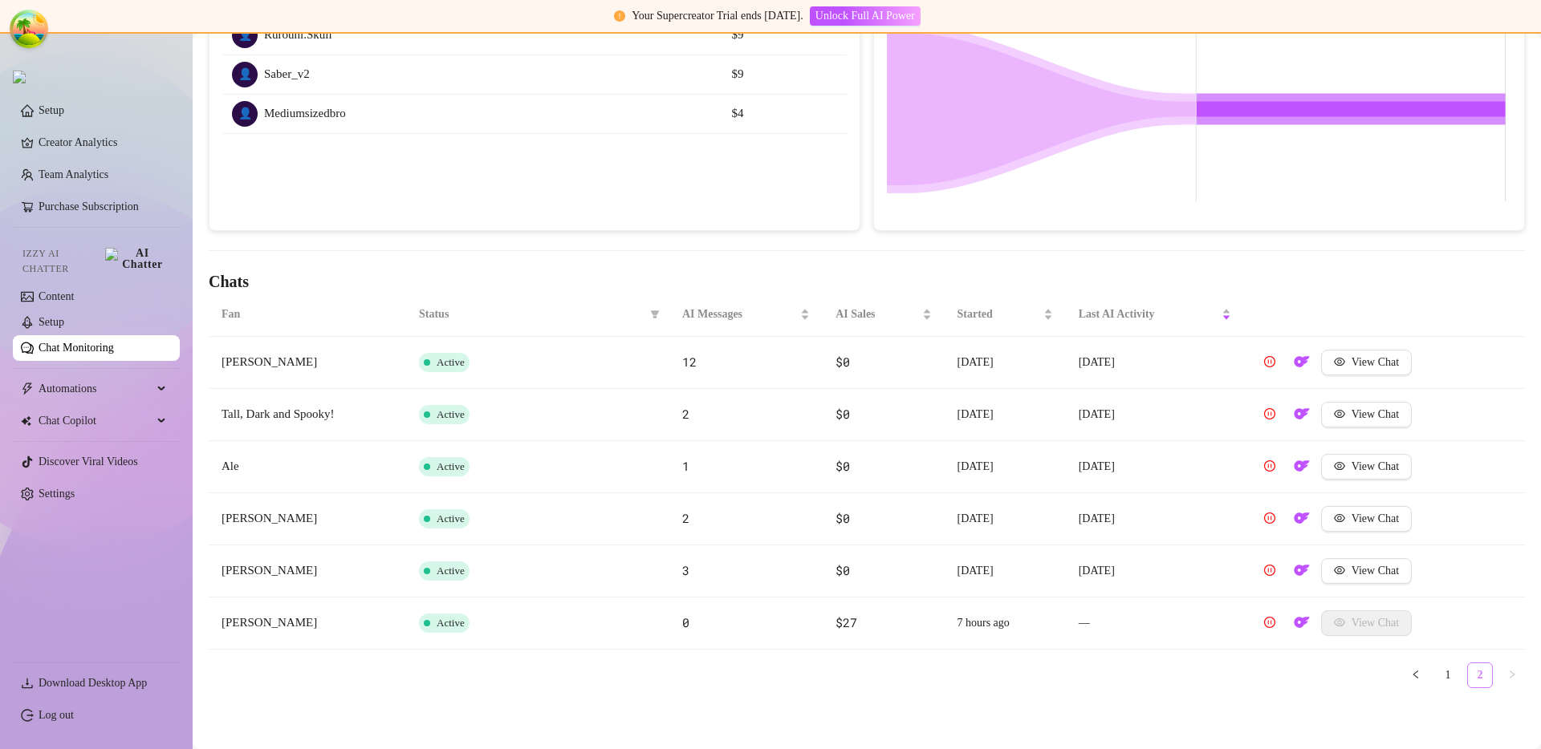
scroll to position [338, 0]
click at [1443, 680] on link "1" at bounding box center [1448, 676] width 24 height 24
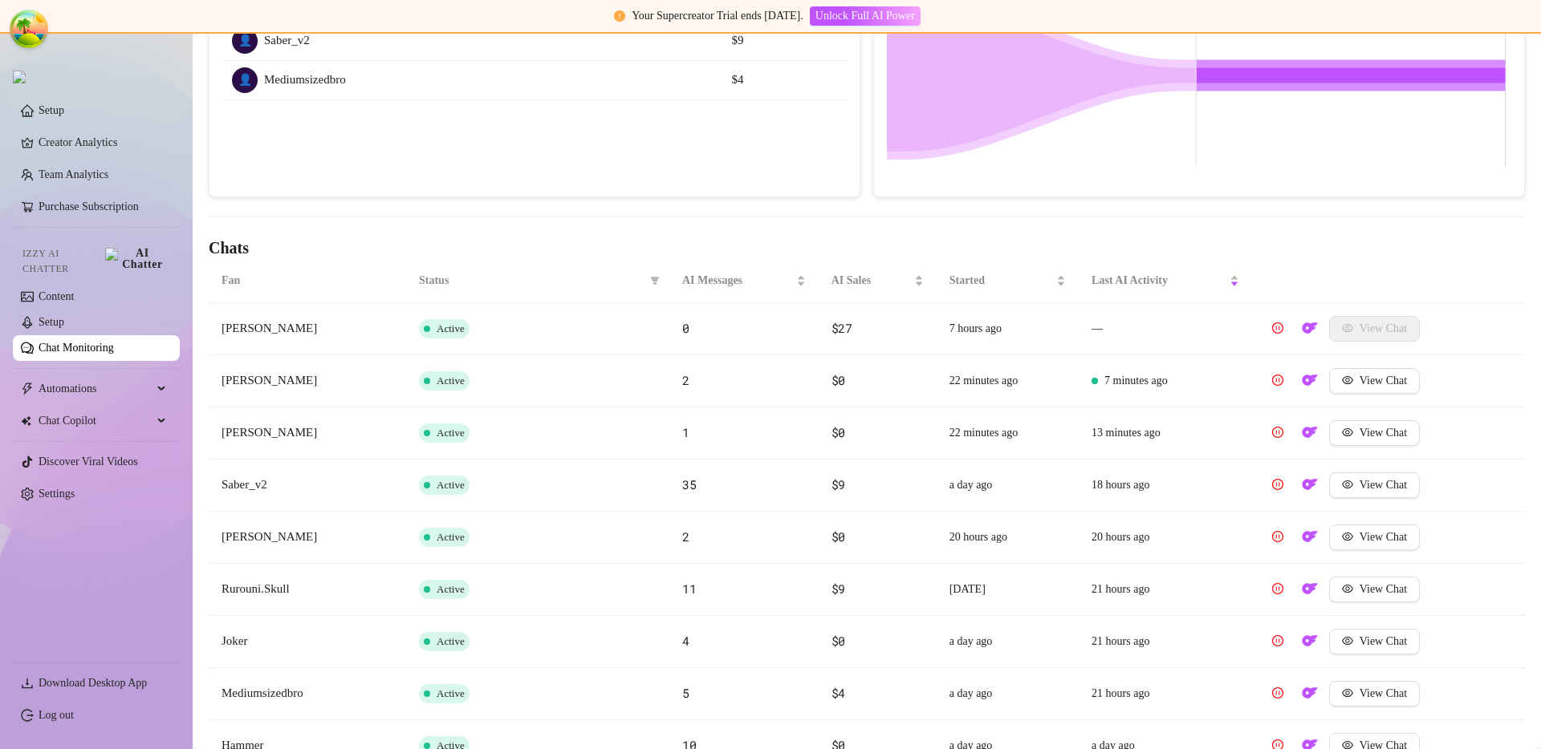
scroll to position [301, 0]
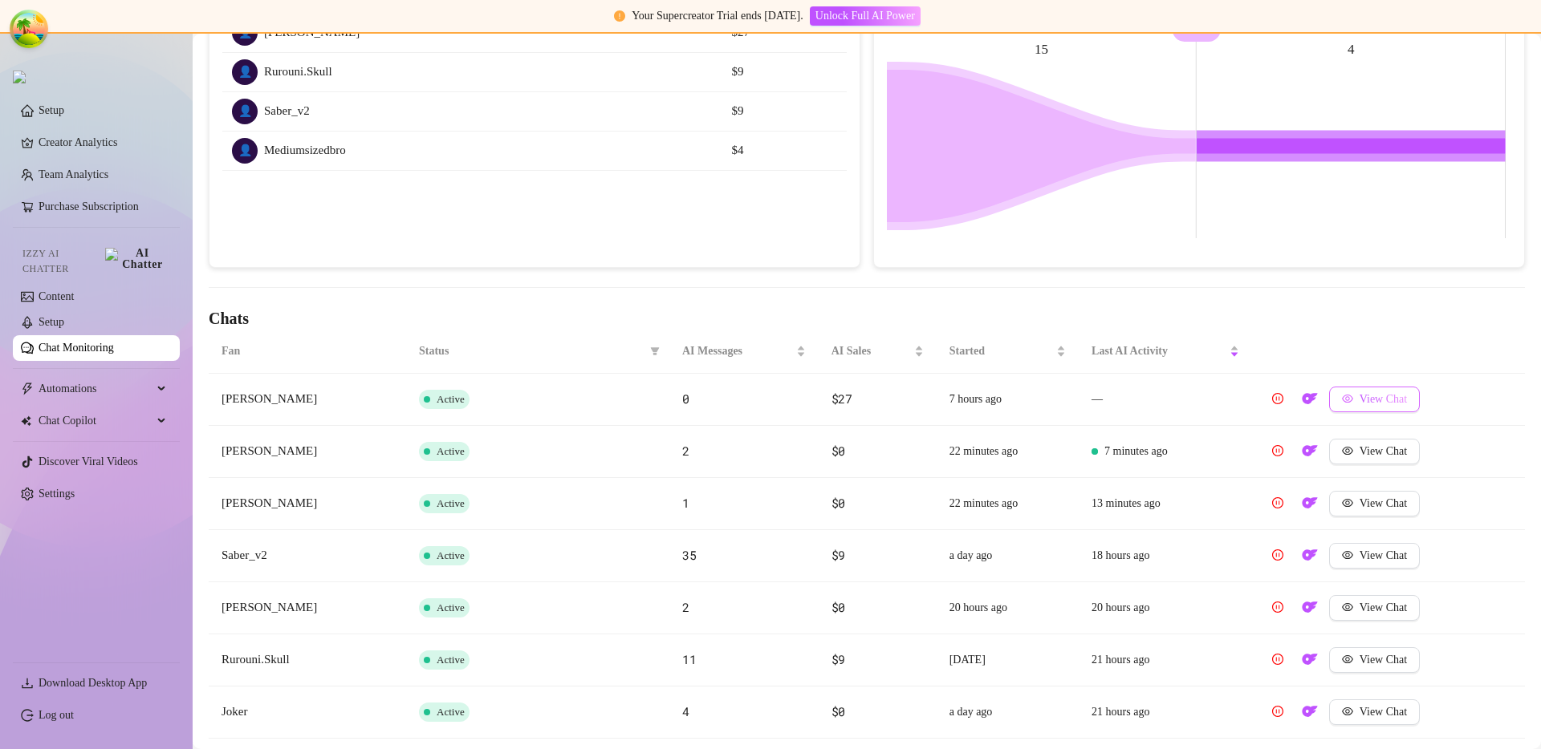
click at [1385, 407] on button "View Chat" at bounding box center [1374, 400] width 91 height 26
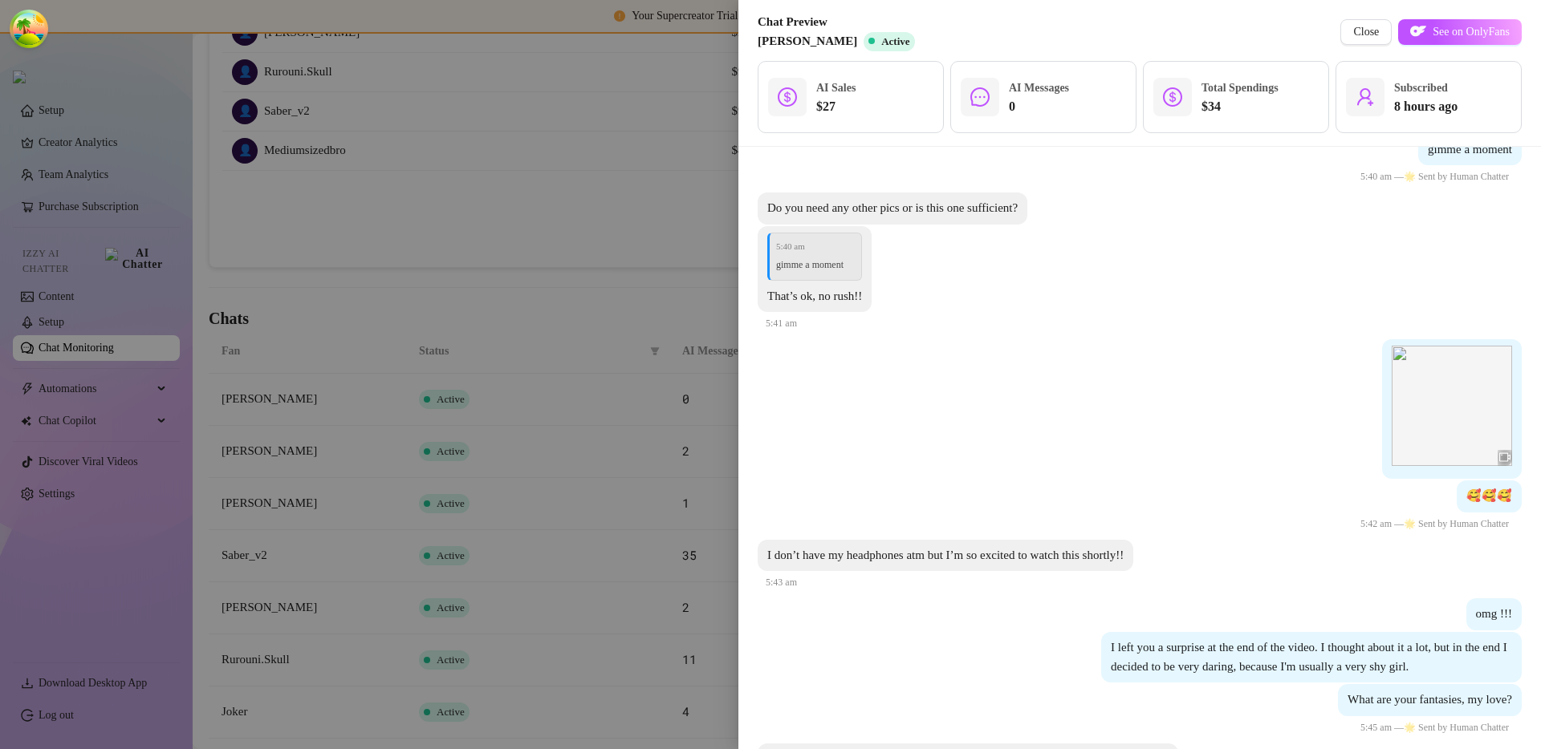
scroll to position [1711, 0]
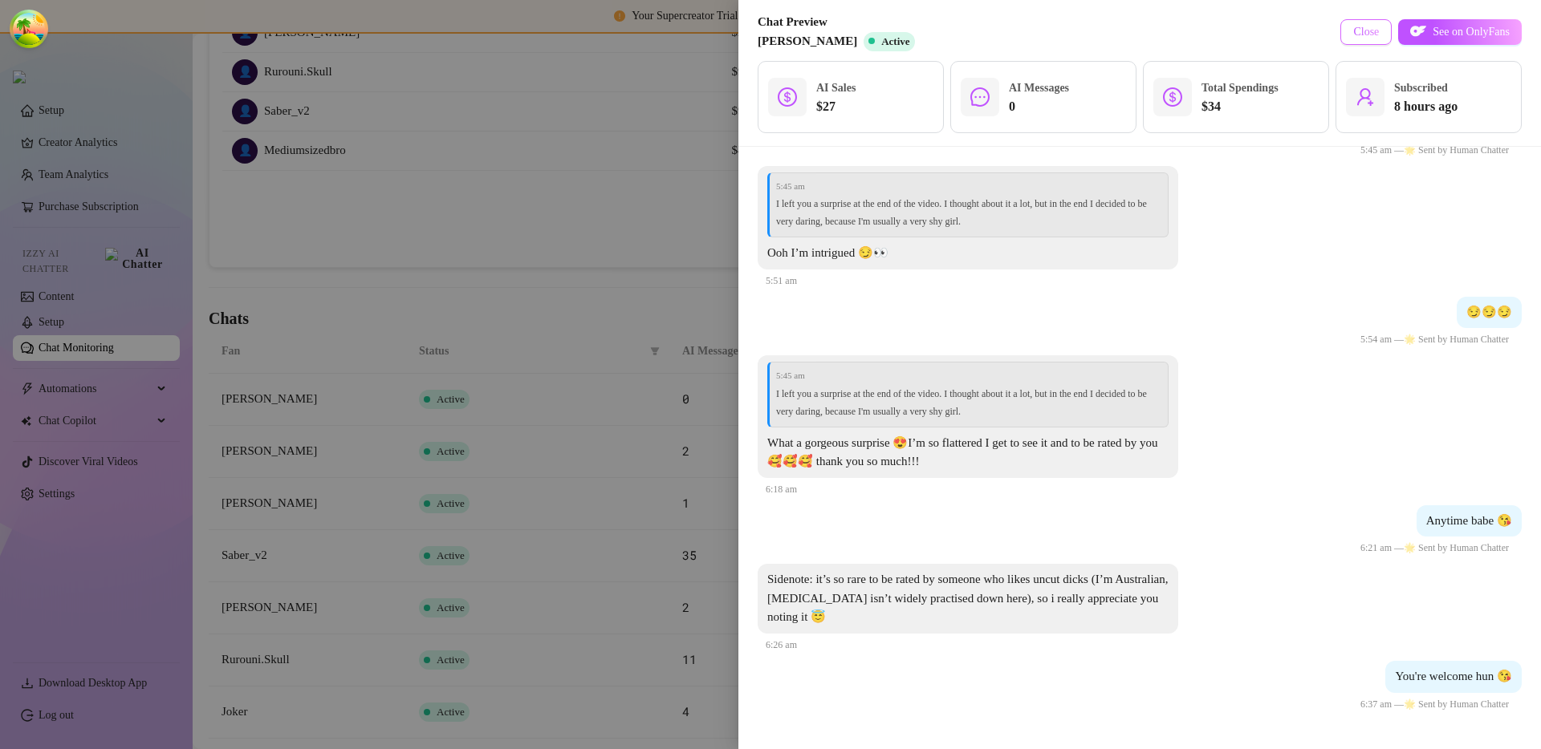
click at [1353, 32] on span "Close" at bounding box center [1366, 32] width 26 height 13
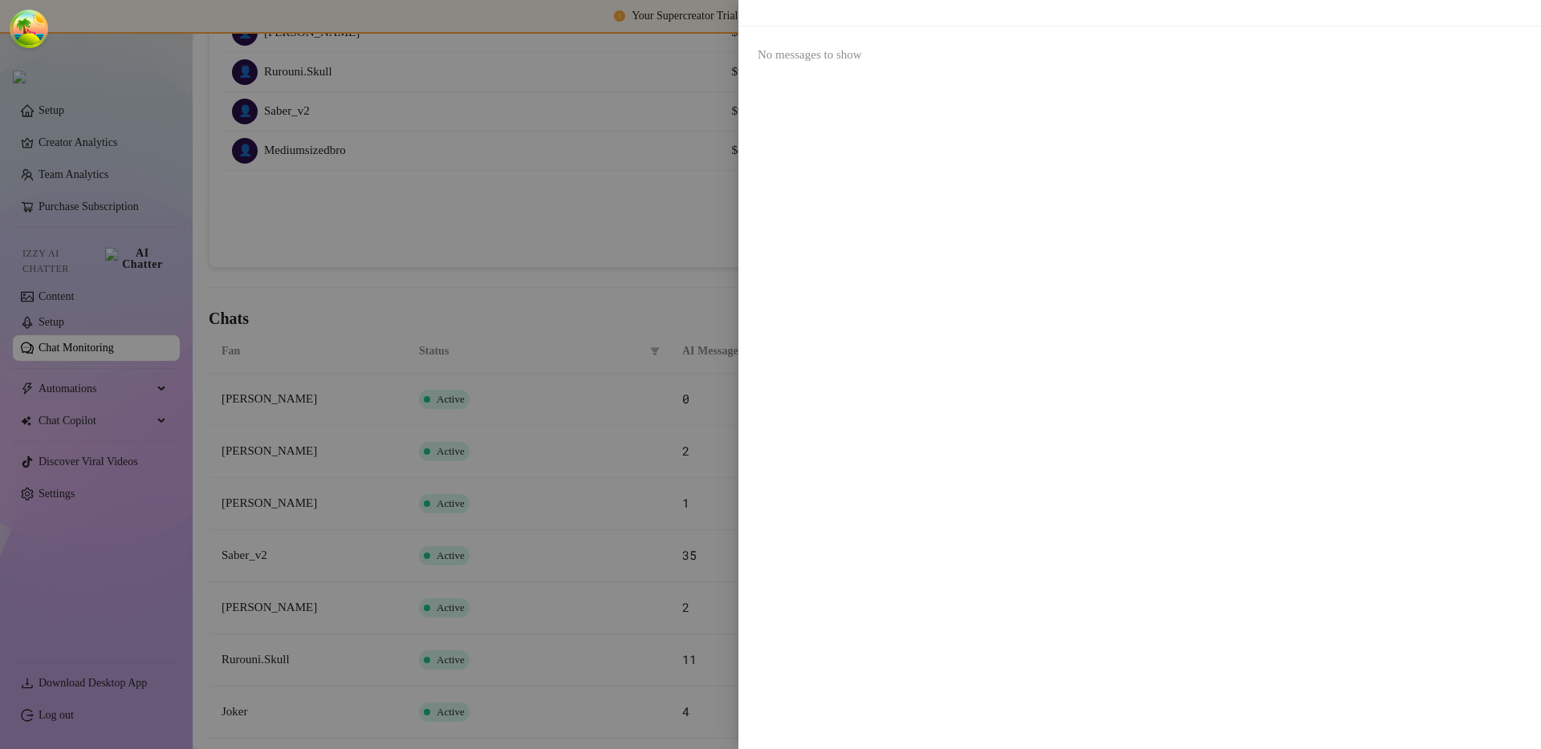
scroll to position [0, 0]
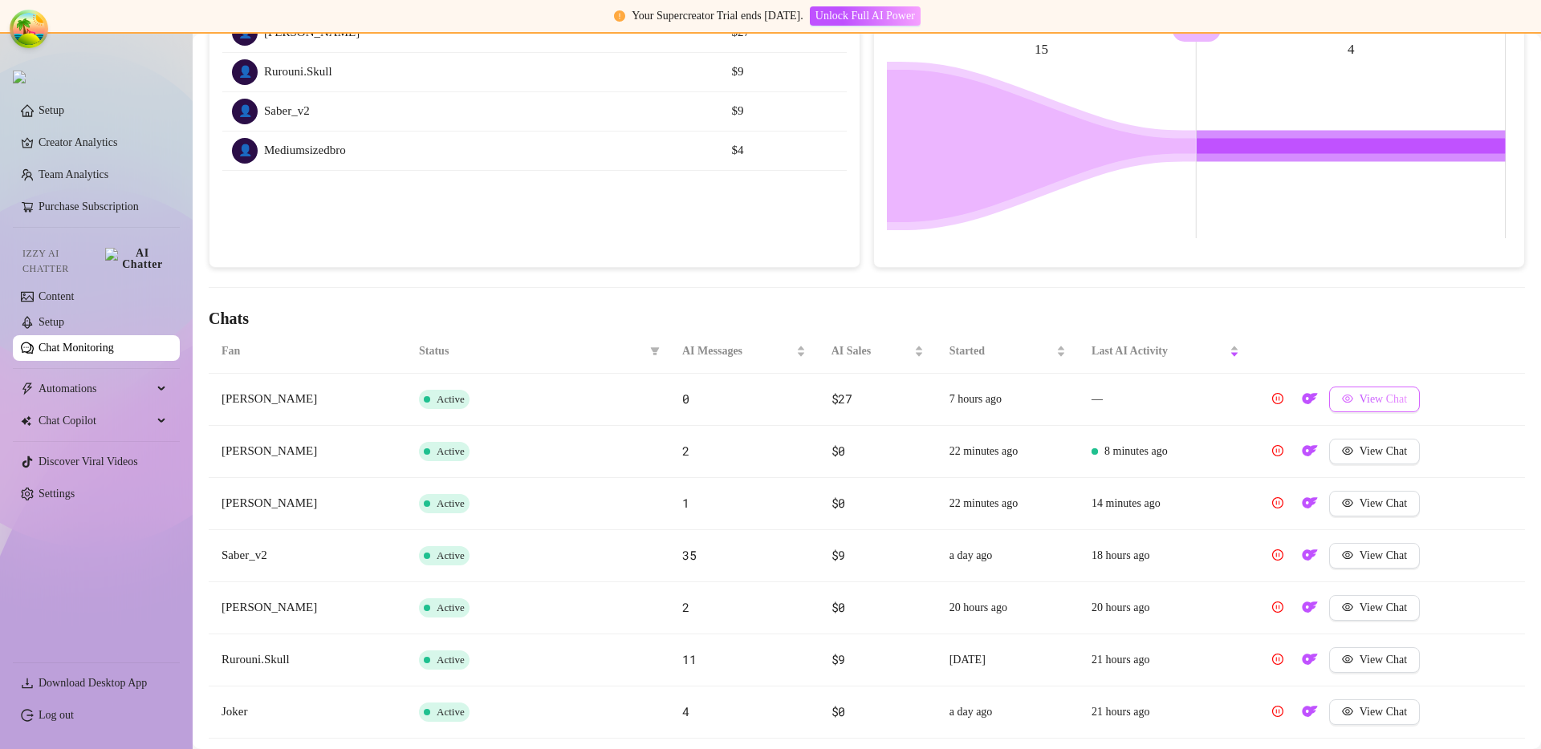
click at [1387, 403] on span "View Chat" at bounding box center [1382, 399] width 47 height 13
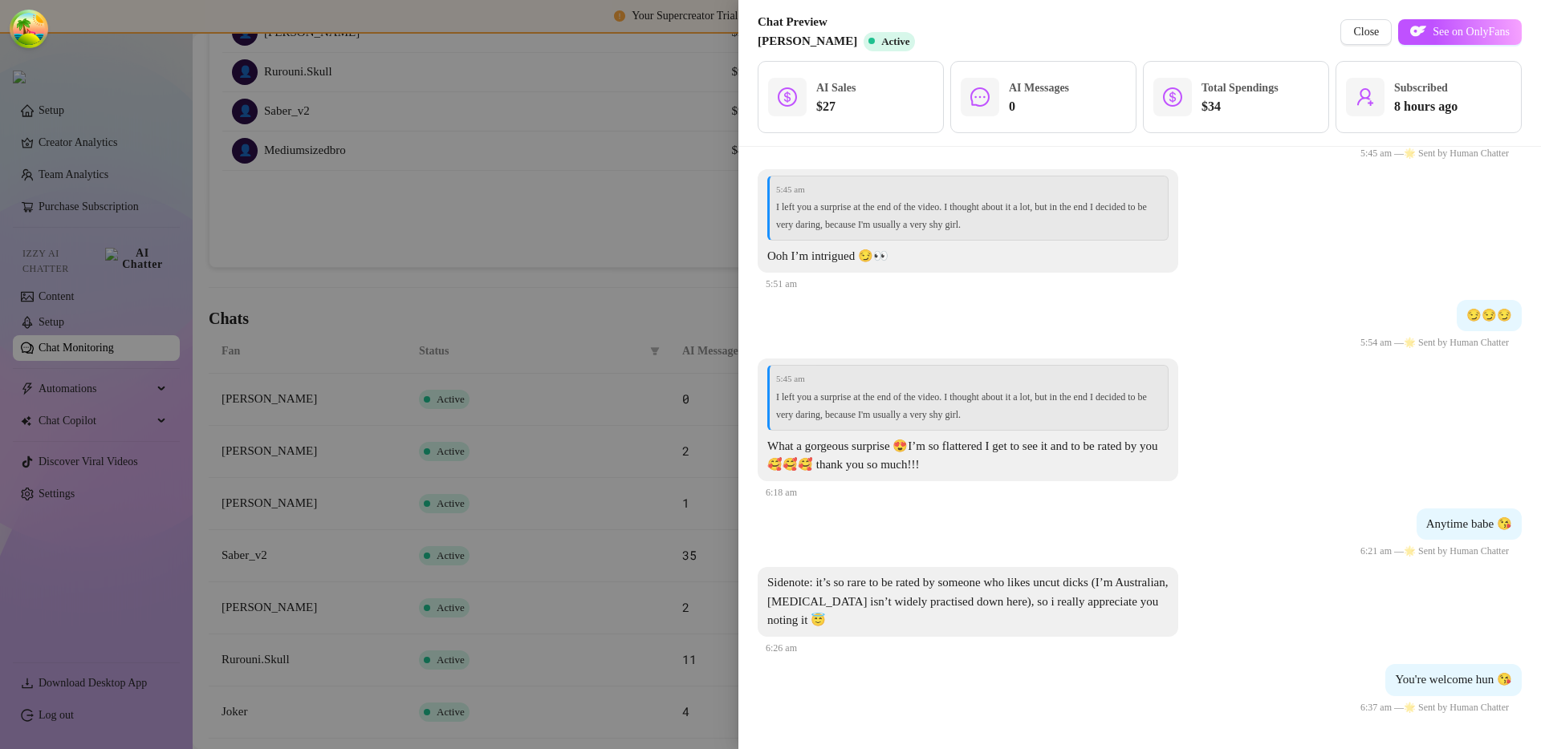
scroll to position [1711, 0]
click at [1342, 34] on button "Close" at bounding box center [1365, 32] width 51 height 26
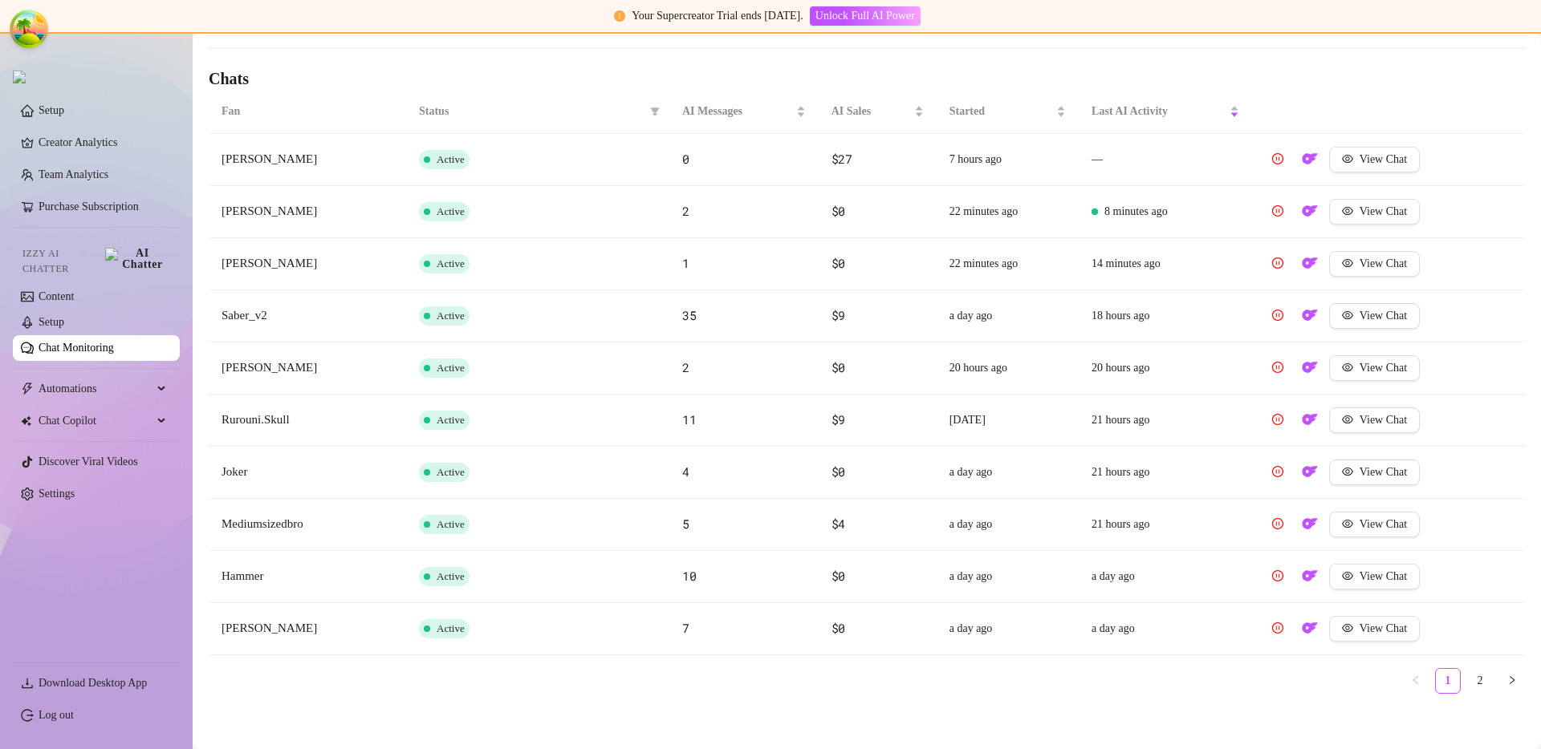
scroll to position [546, 0]
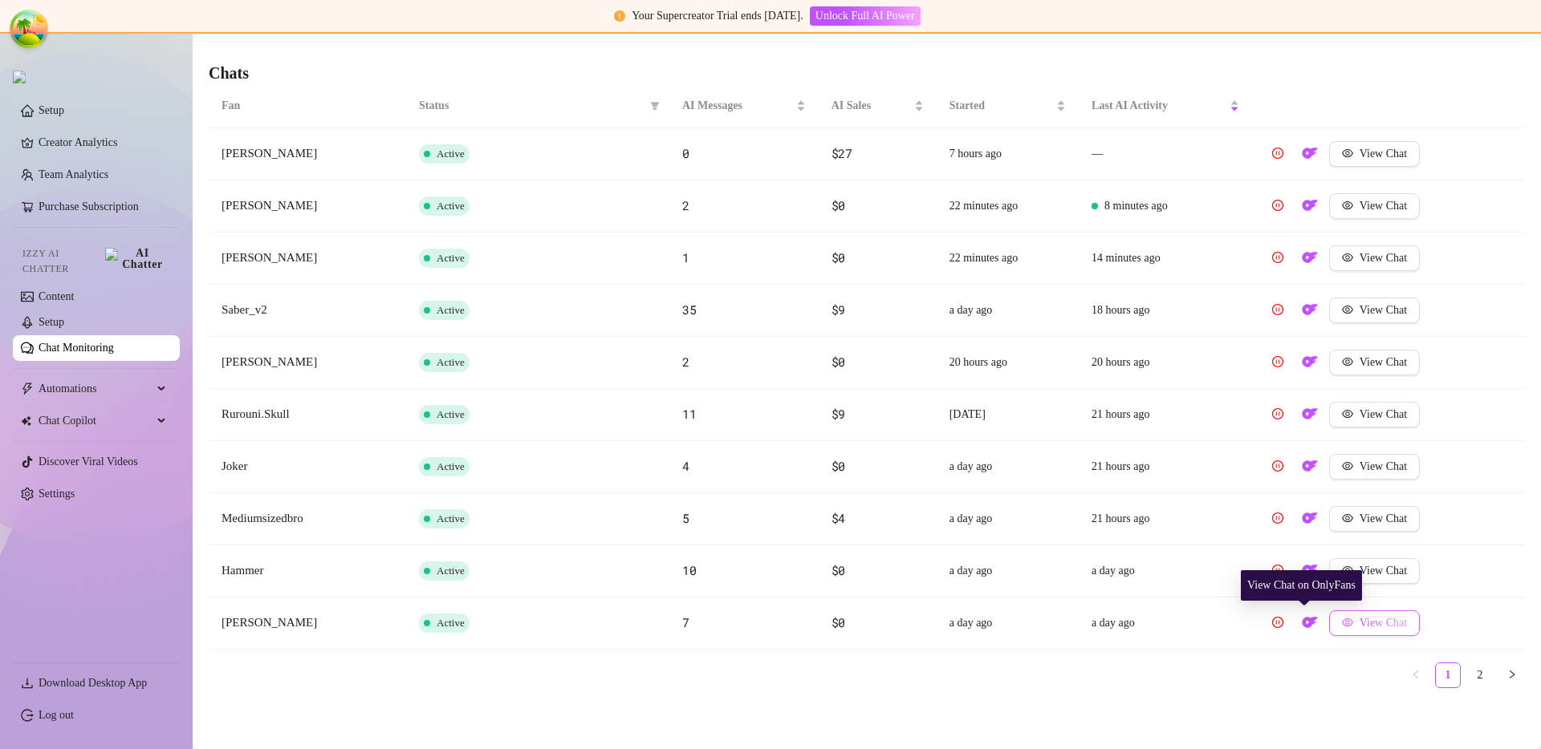
click at [1368, 631] on button "View Chat" at bounding box center [1374, 624] width 91 height 26
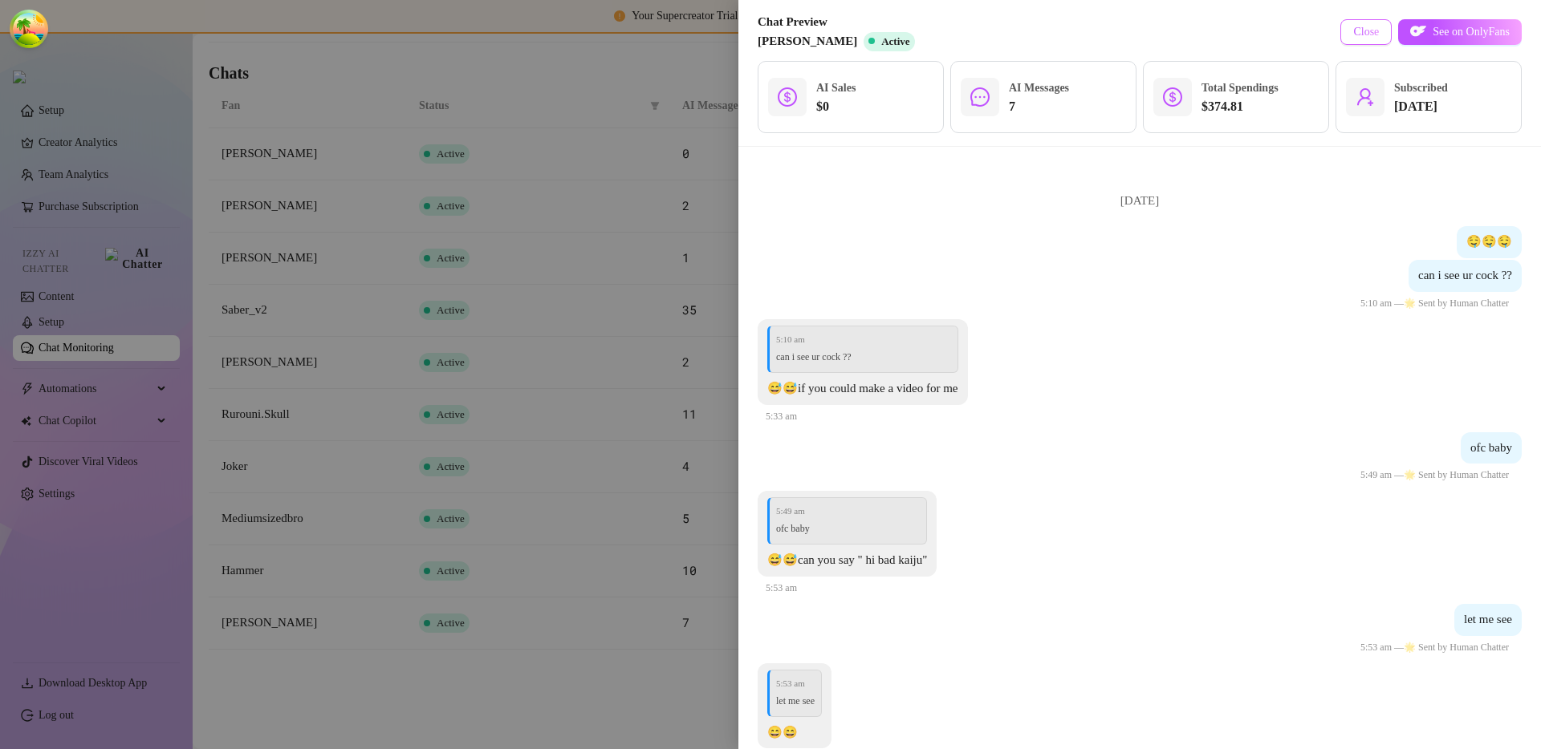
click at [1340, 36] on button "Close" at bounding box center [1365, 32] width 51 height 26
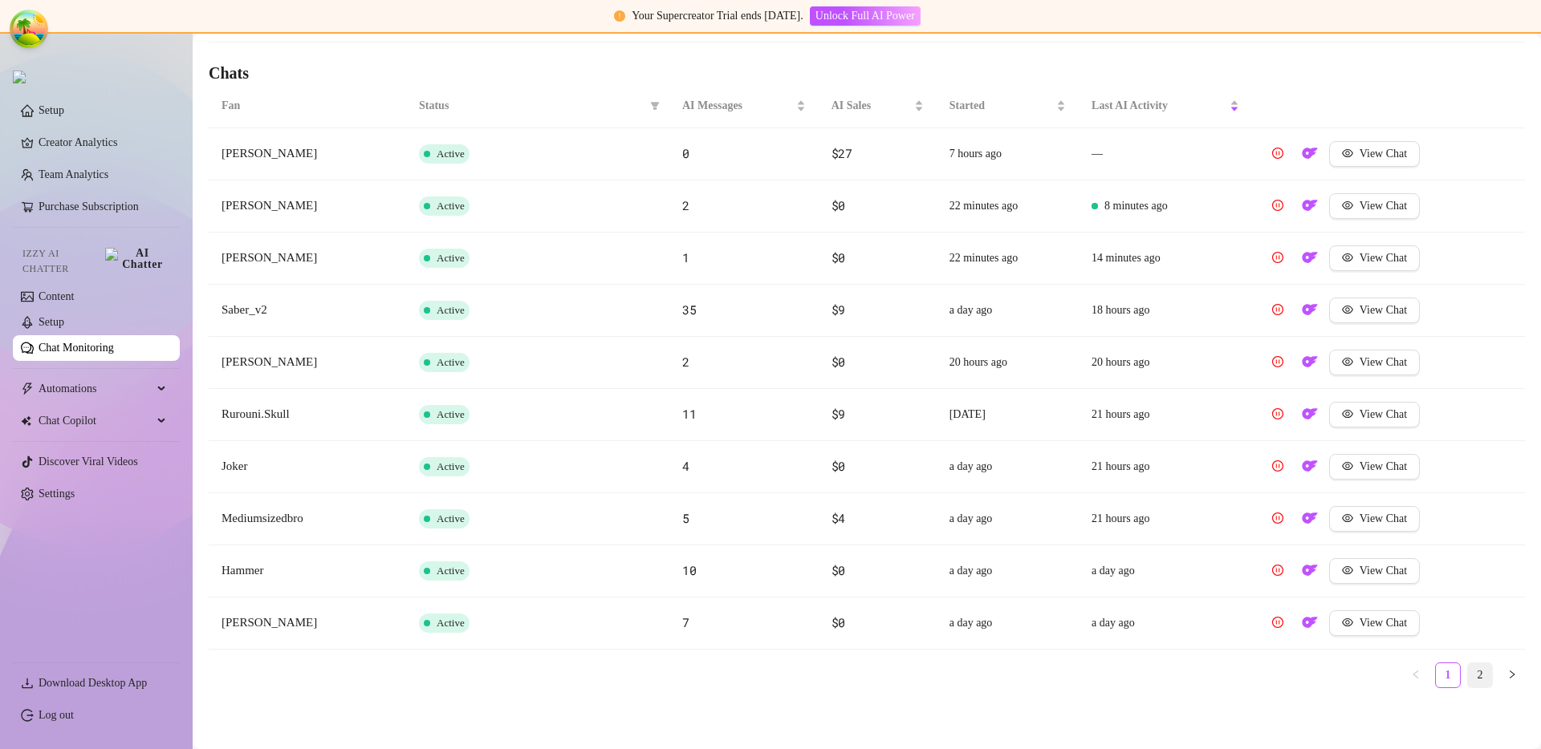
click at [1468, 683] on link "2" at bounding box center [1480, 676] width 24 height 24
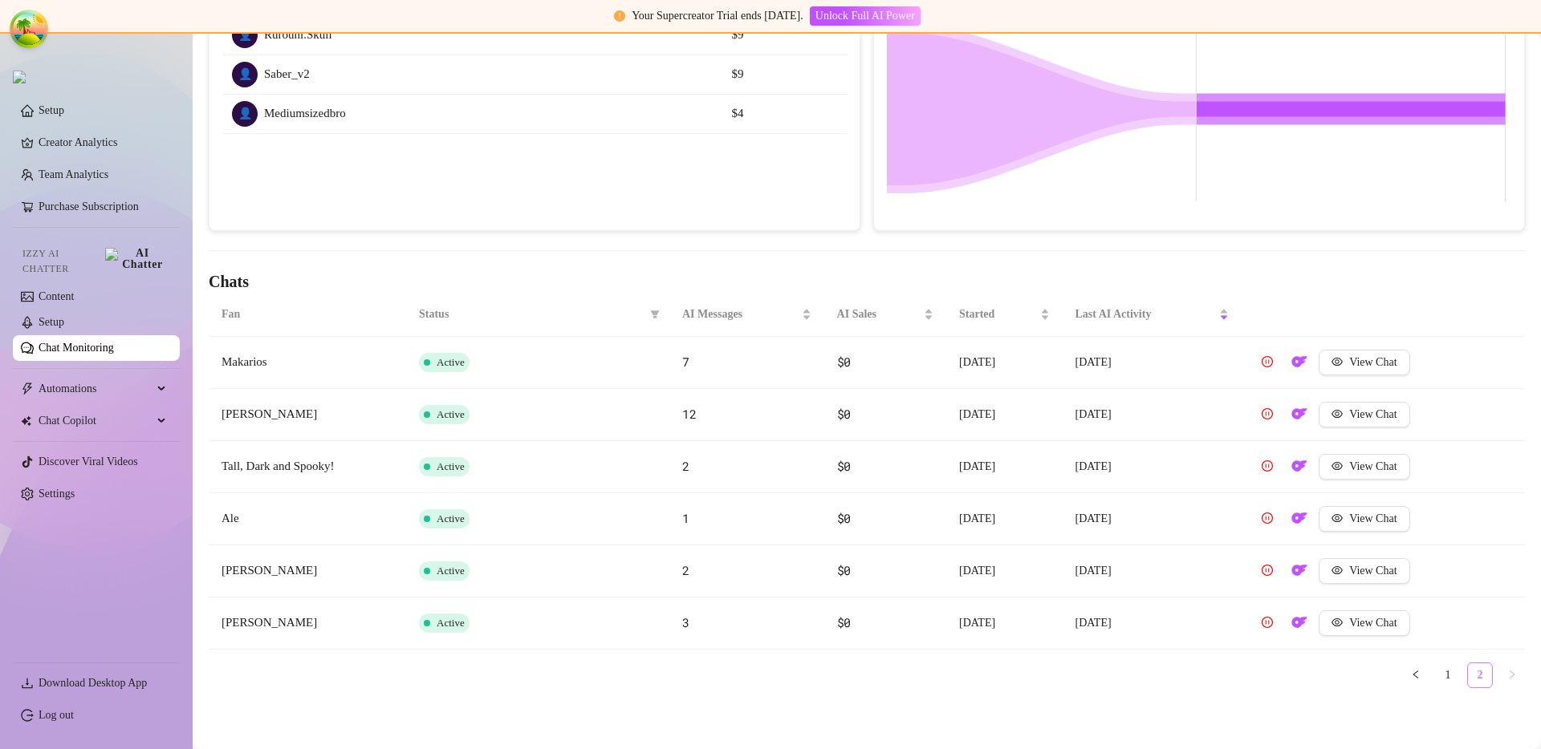
scroll to position [338, 0]
click at [1349, 357] on span "View Chat" at bounding box center [1372, 362] width 47 height 13
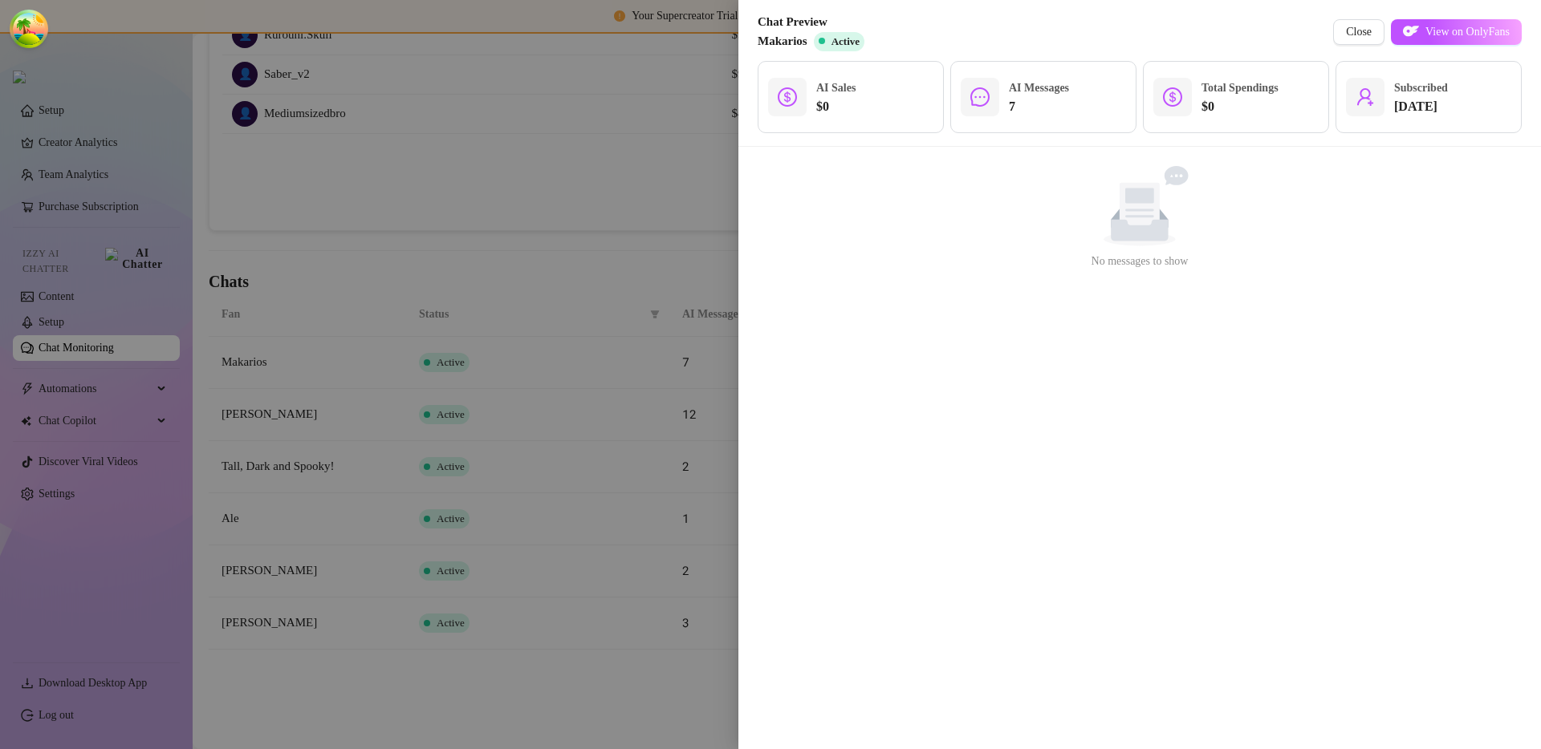
click at [614, 439] on div at bounding box center [770, 374] width 1541 height 749
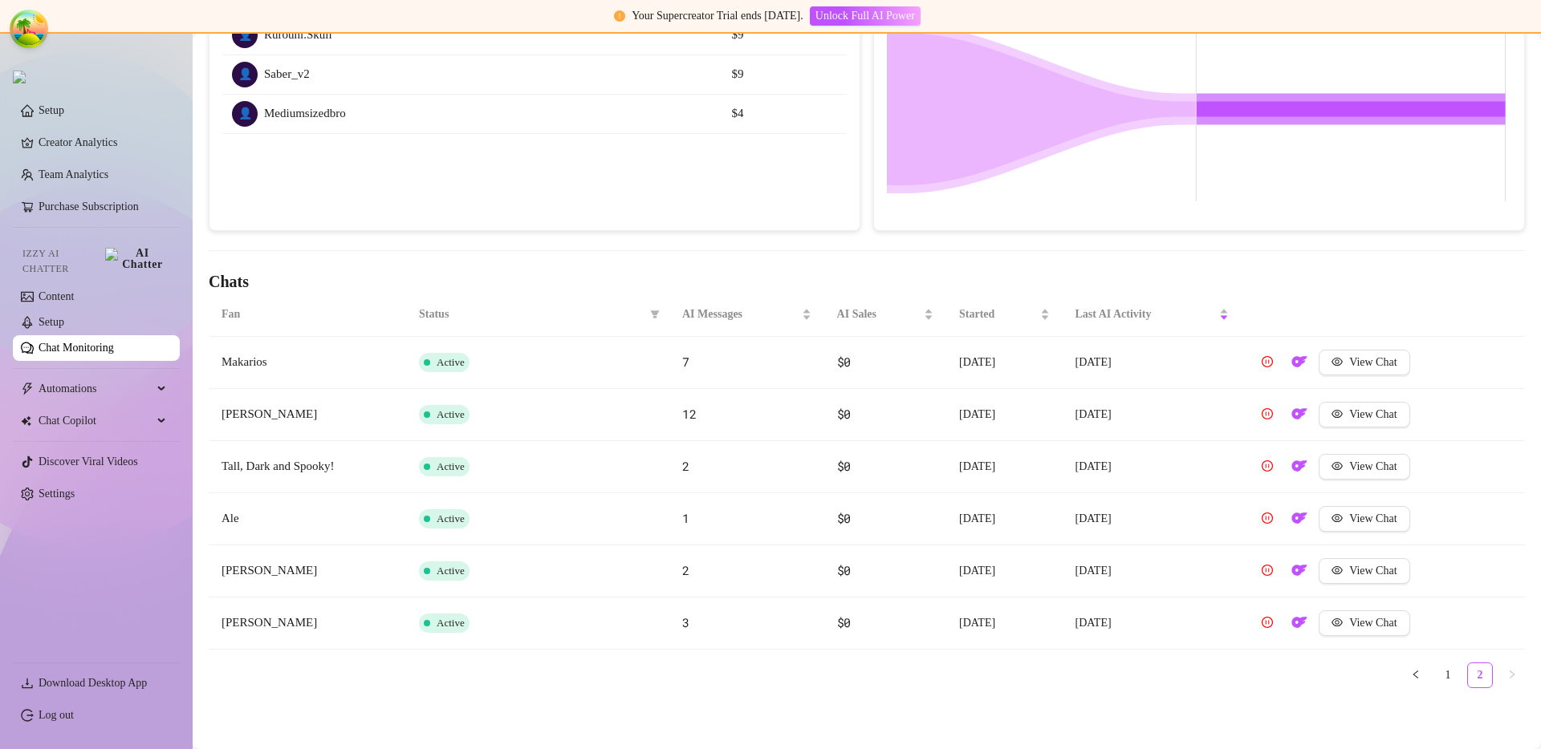
scroll to position [0, 0]
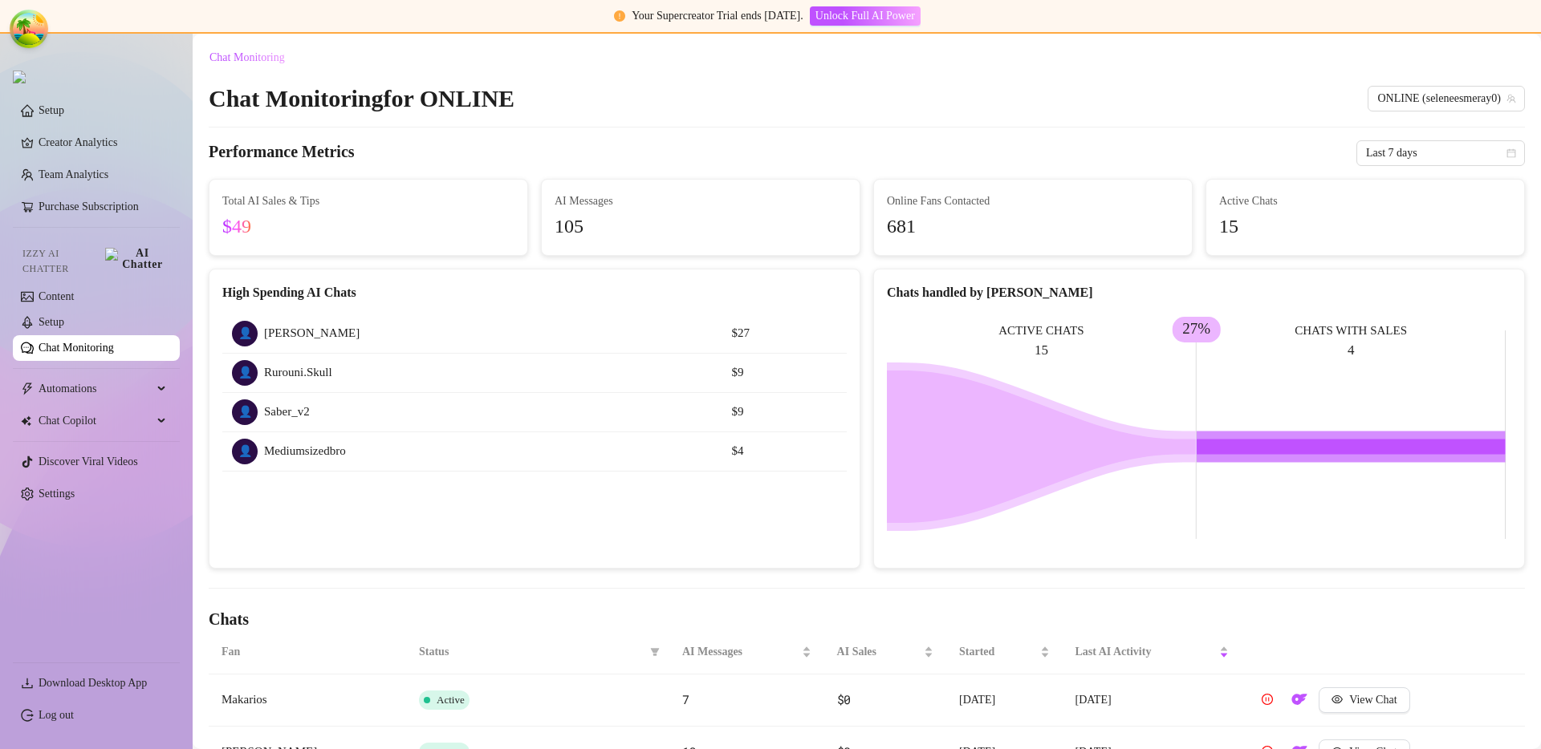
click at [114, 342] on link "Chat Monitoring" at bounding box center [76, 348] width 75 height 12
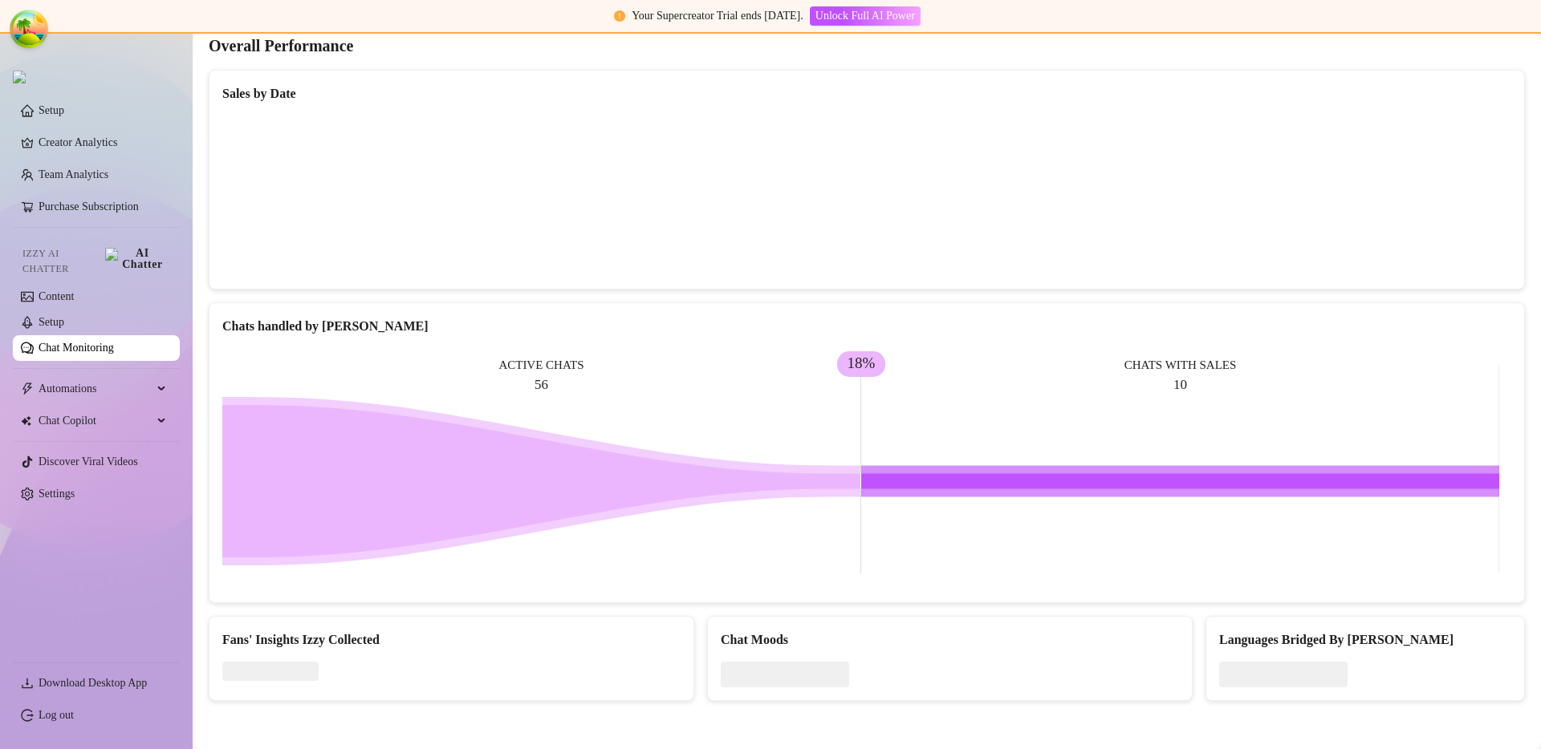
scroll to position [68, 0]
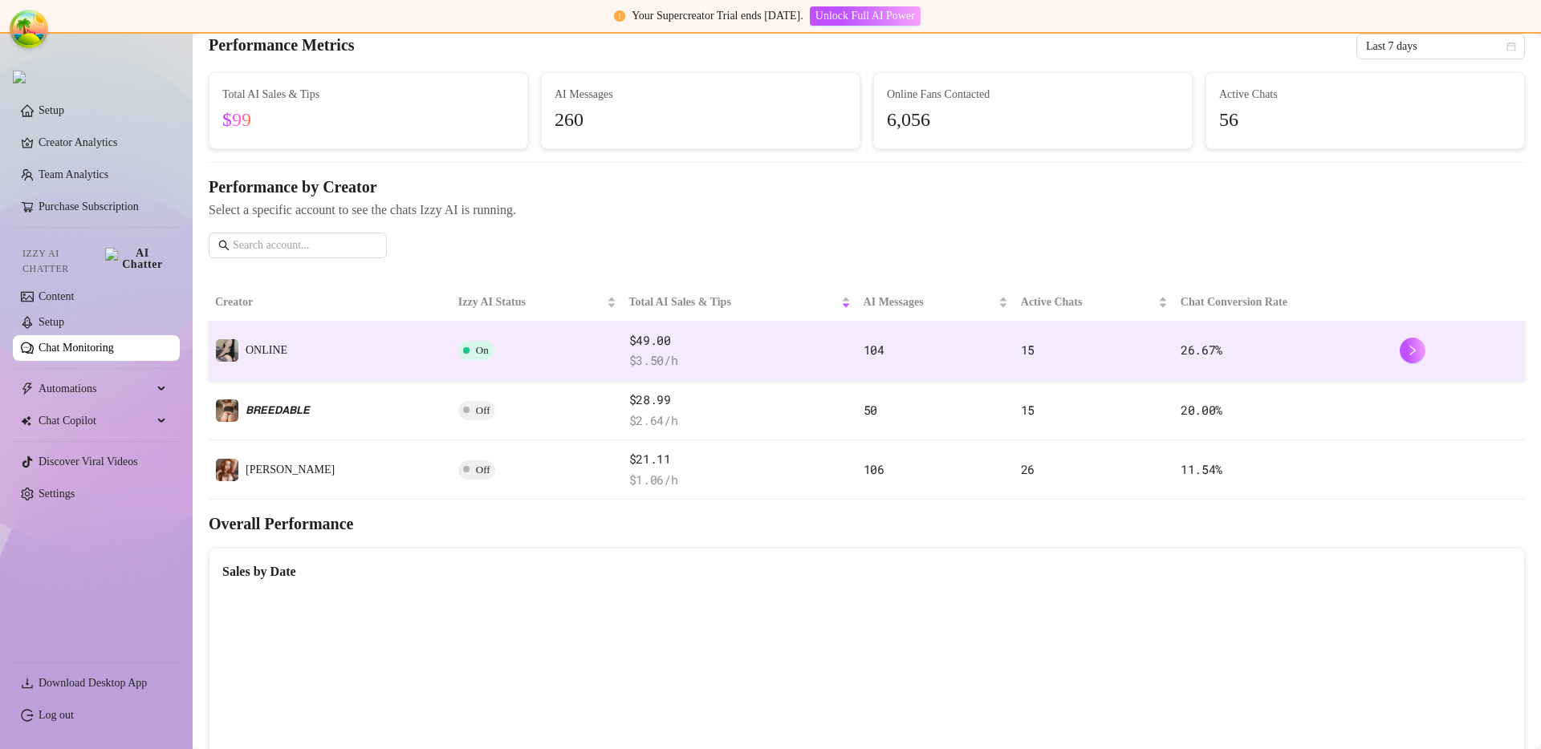
click at [316, 361] on td "ONLINE" at bounding box center [330, 351] width 243 height 59
